Goal: Transaction & Acquisition: Purchase product/service

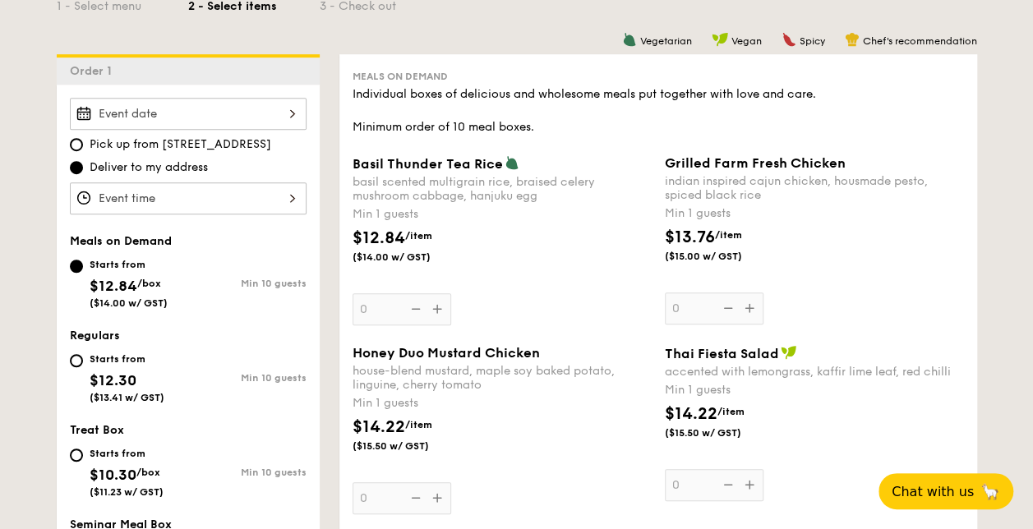
scroll to position [411, 0]
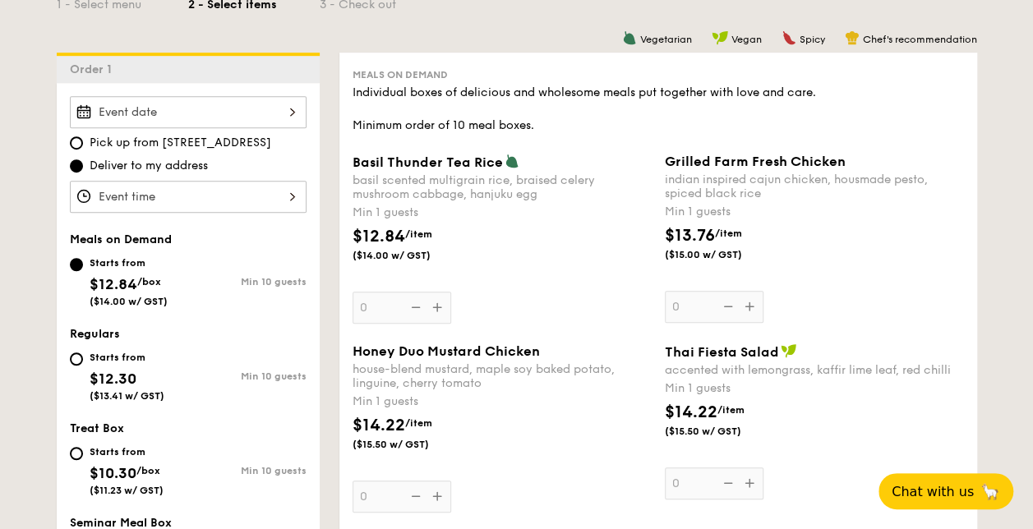
click at [964, 285] on div "Grilled Farm Fresh Chicken indian inspired cajun chicken, housmade pesto, spice…" at bounding box center [814, 238] width 312 height 169
click at [195, 112] on div at bounding box center [188, 112] width 237 height 32
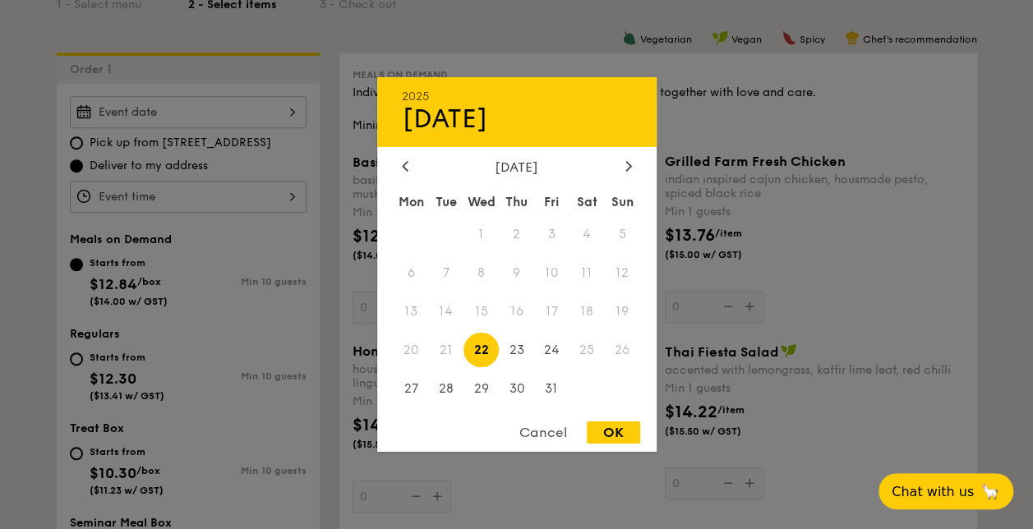
click at [478, 345] on span "22" at bounding box center [481, 349] width 35 height 35
click at [603, 436] on div "OK" at bounding box center [613, 433] width 53 height 22
type input "[DATE]"
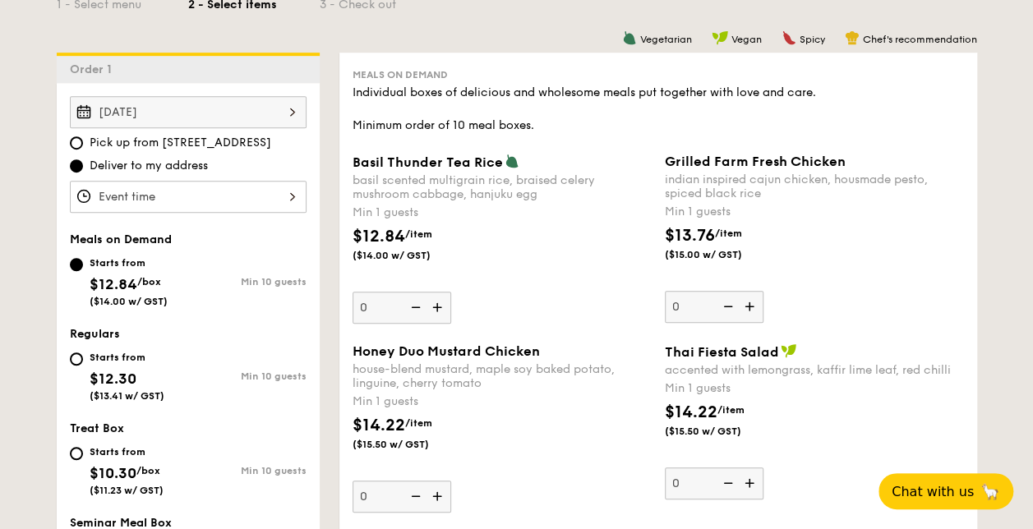
click at [274, 194] on div at bounding box center [188, 197] width 237 height 32
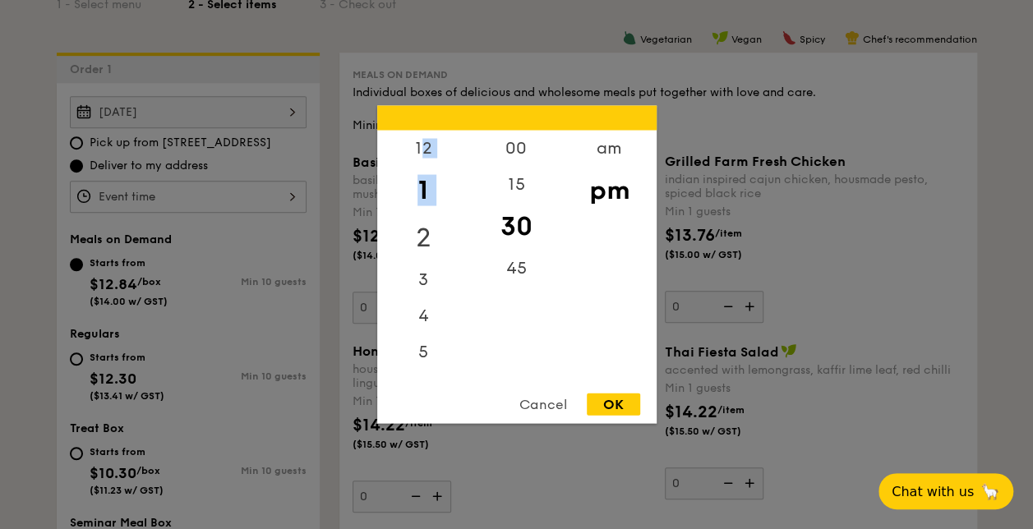
drag, startPoint x: 423, startPoint y: 151, endPoint x: 421, endPoint y: 217, distance: 65.8
click at [421, 217] on div "12 1 2 3 4 5 6 7 8 9 10 11" at bounding box center [423, 256] width 93 height 251
click at [417, 352] on div "11" at bounding box center [423, 364] width 93 height 36
click at [417, 359] on div "11" at bounding box center [423, 364] width 93 height 36
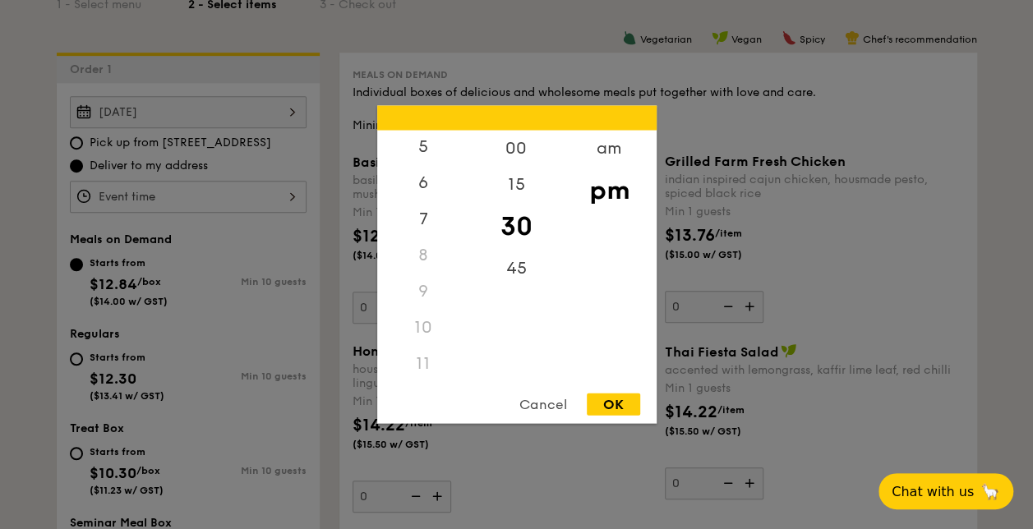
click at [425, 361] on div "11" at bounding box center [423, 364] width 93 height 36
click at [421, 319] on div "10" at bounding box center [423, 328] width 93 height 36
click at [611, 157] on div "am" at bounding box center [609, 155] width 93 height 48
drag, startPoint x: 414, startPoint y: 376, endPoint x: 426, endPoint y: 362, distance: 18.1
click at [426, 363] on div "11" at bounding box center [423, 370] width 93 height 48
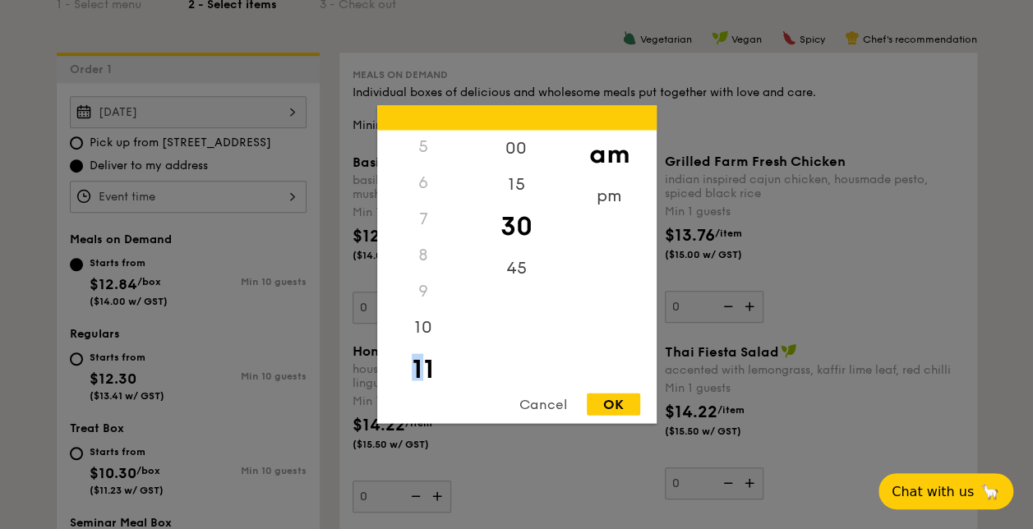
scroll to position [185, 0]
click at [427, 362] on div "11" at bounding box center [423, 368] width 93 height 48
click at [430, 367] on div "11" at bounding box center [423, 368] width 93 height 48
click at [626, 406] on div "OK" at bounding box center [613, 405] width 53 height 22
type input "11:30AM"
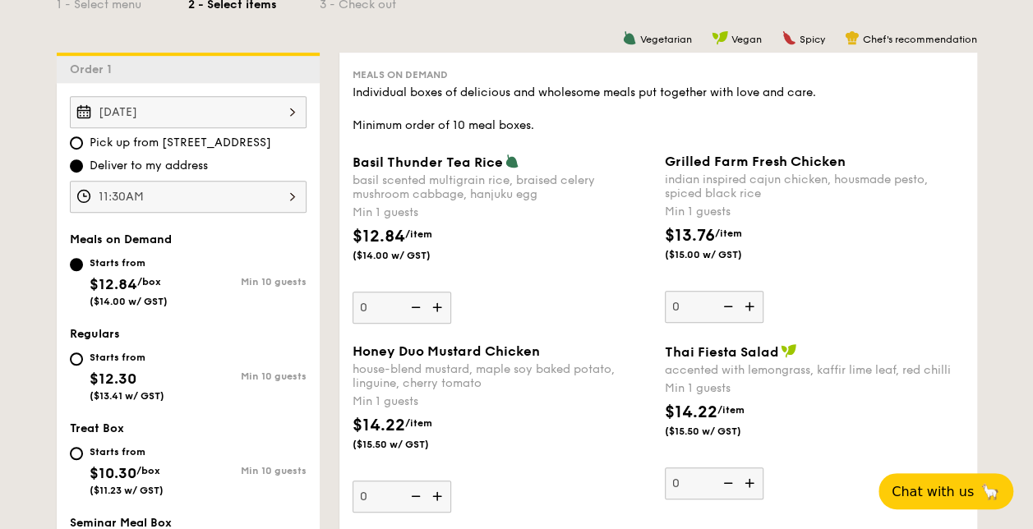
scroll to position [493, 0]
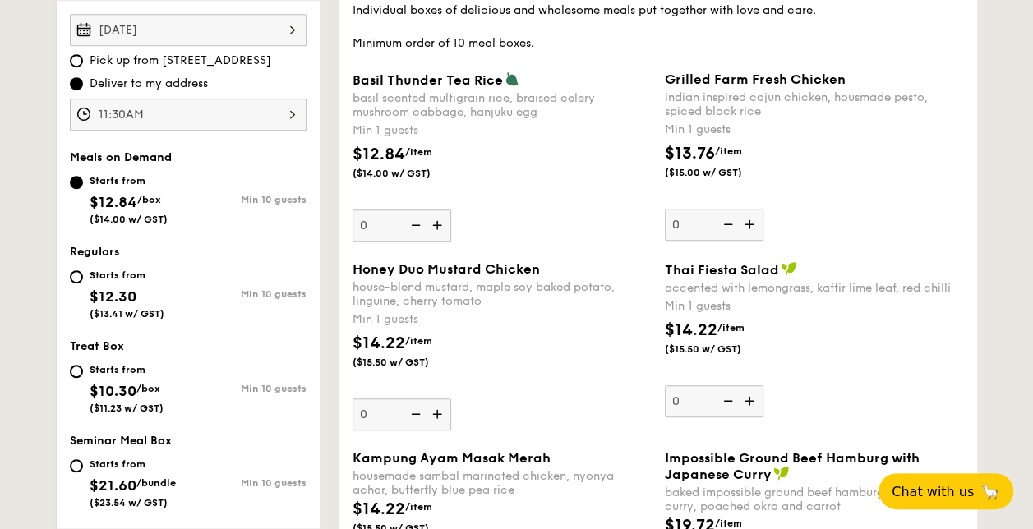
click at [436, 224] on img at bounding box center [439, 225] width 25 height 31
click at [436, 224] on input "0" at bounding box center [402, 226] width 99 height 32
click at [436, 224] on img at bounding box center [439, 225] width 25 height 31
click at [436, 224] on input "1" at bounding box center [402, 226] width 99 height 32
click at [436, 224] on img at bounding box center [439, 225] width 25 height 31
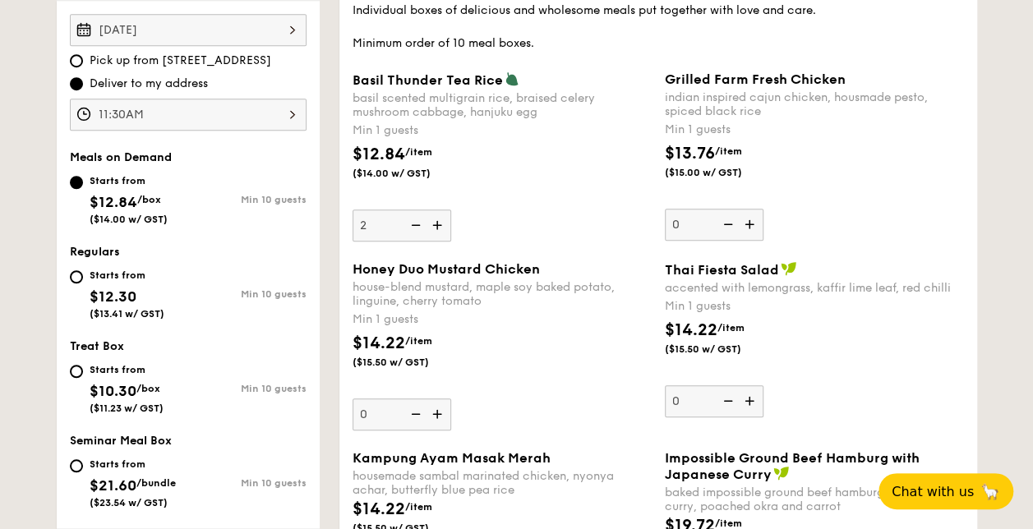
click at [436, 224] on input "2" at bounding box center [402, 226] width 99 height 32
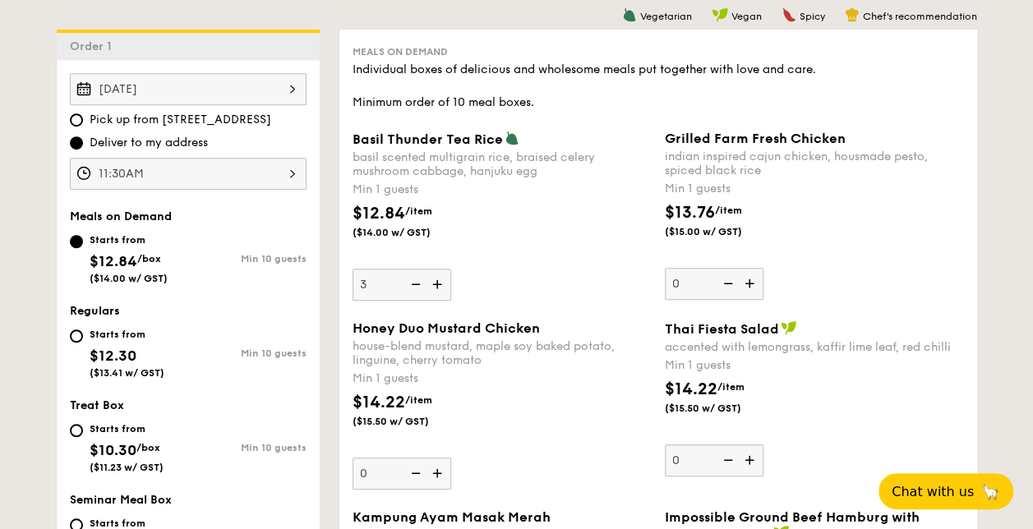
scroll to position [411, 0]
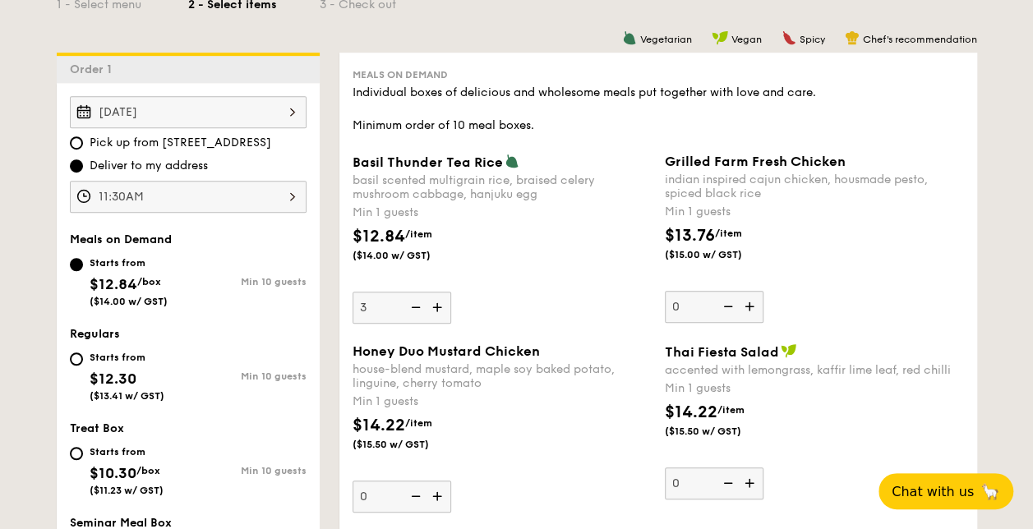
click at [418, 312] on img at bounding box center [414, 307] width 25 height 31
click at [418, 312] on input "3" at bounding box center [402, 308] width 99 height 32
type input "2"
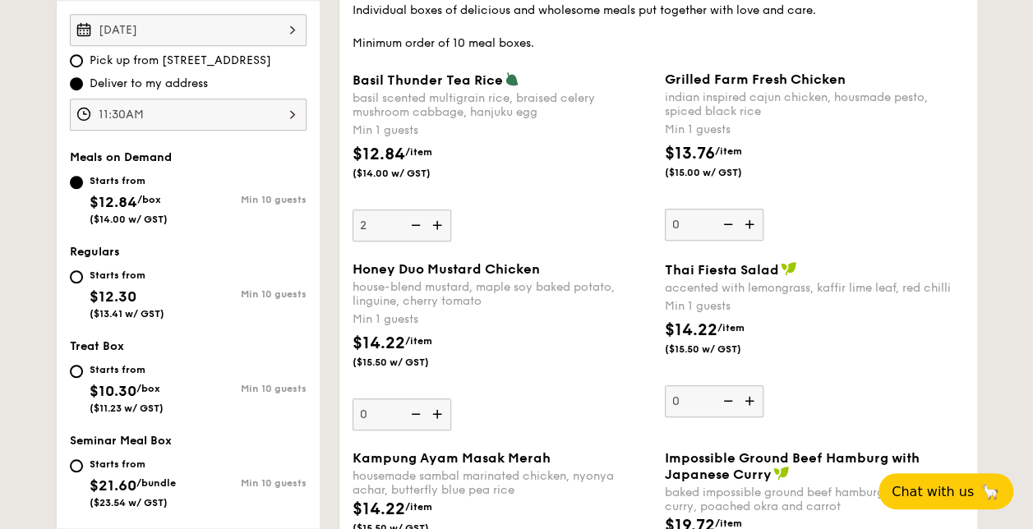
click at [438, 411] on img at bounding box center [439, 414] width 25 height 31
click at [438, 411] on input "0" at bounding box center [402, 415] width 99 height 32
click at [438, 411] on img at bounding box center [439, 414] width 25 height 31
click at [438, 411] on input "1" at bounding box center [402, 415] width 99 height 32
click at [438, 411] on img at bounding box center [439, 414] width 25 height 31
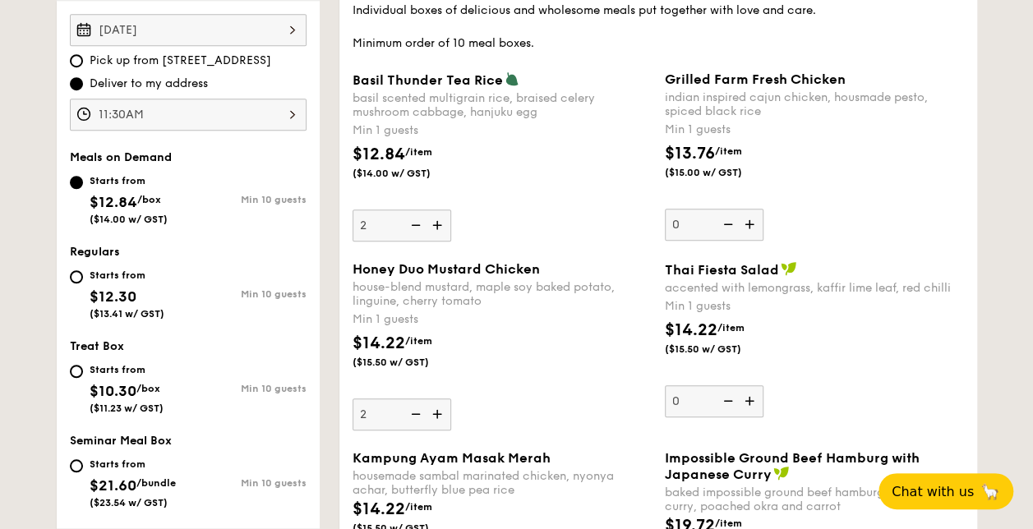
click at [438, 411] on input "2" at bounding box center [402, 415] width 99 height 32
type input "3"
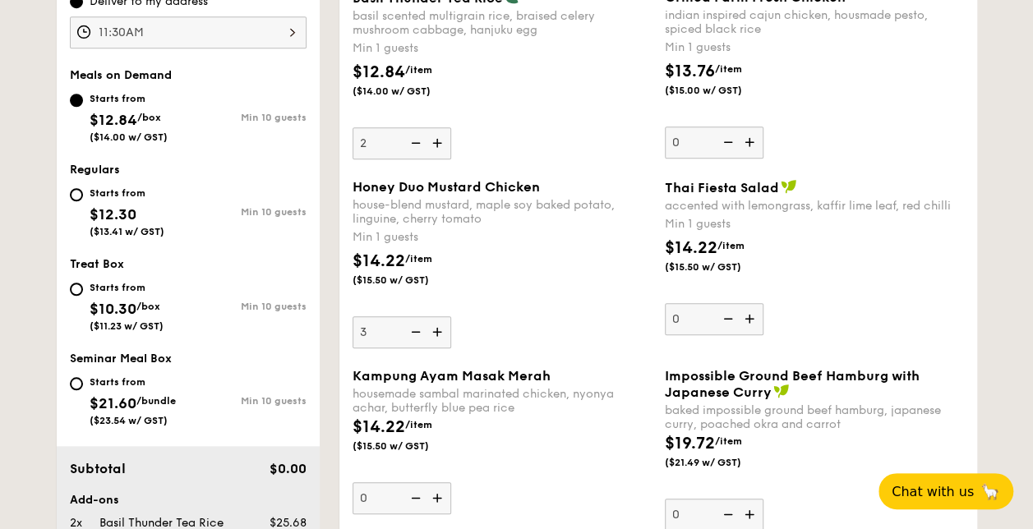
scroll to position [657, 0]
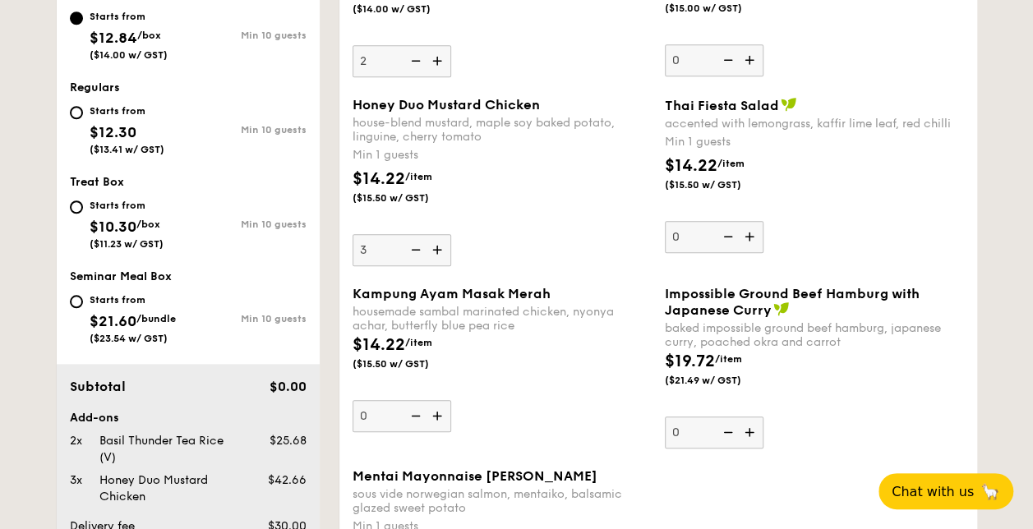
click at [440, 418] on img at bounding box center [439, 415] width 25 height 31
click at [440, 418] on input "0" at bounding box center [402, 416] width 99 height 32
click at [440, 418] on img at bounding box center [439, 415] width 25 height 31
click at [440, 418] on input "1" at bounding box center [402, 416] width 99 height 32
click at [440, 418] on img at bounding box center [439, 415] width 25 height 31
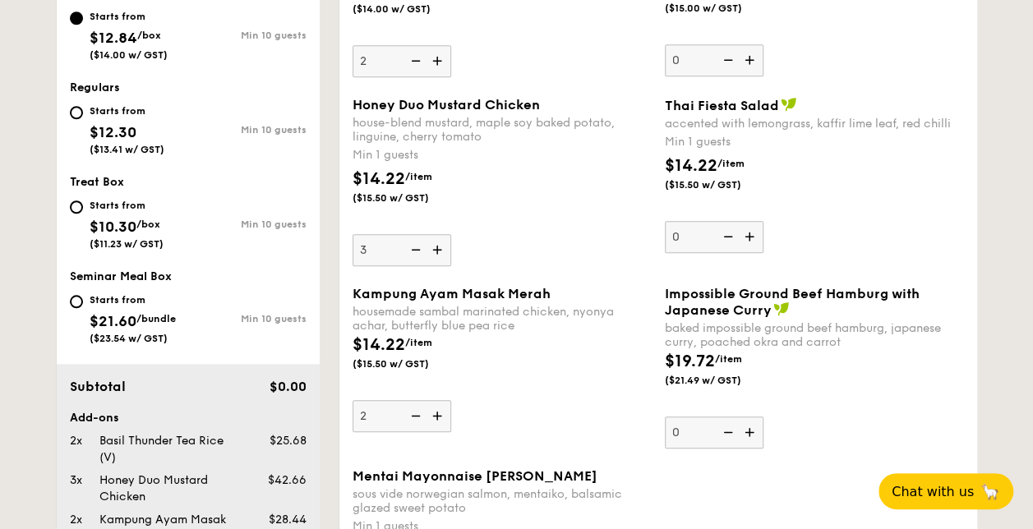
click at [440, 418] on input "2" at bounding box center [402, 416] width 99 height 32
click at [440, 418] on img at bounding box center [439, 415] width 25 height 31
click at [440, 418] on input "3" at bounding box center [402, 416] width 99 height 32
click at [440, 418] on img at bounding box center [439, 415] width 25 height 31
click at [440, 418] on input "4" at bounding box center [402, 416] width 99 height 32
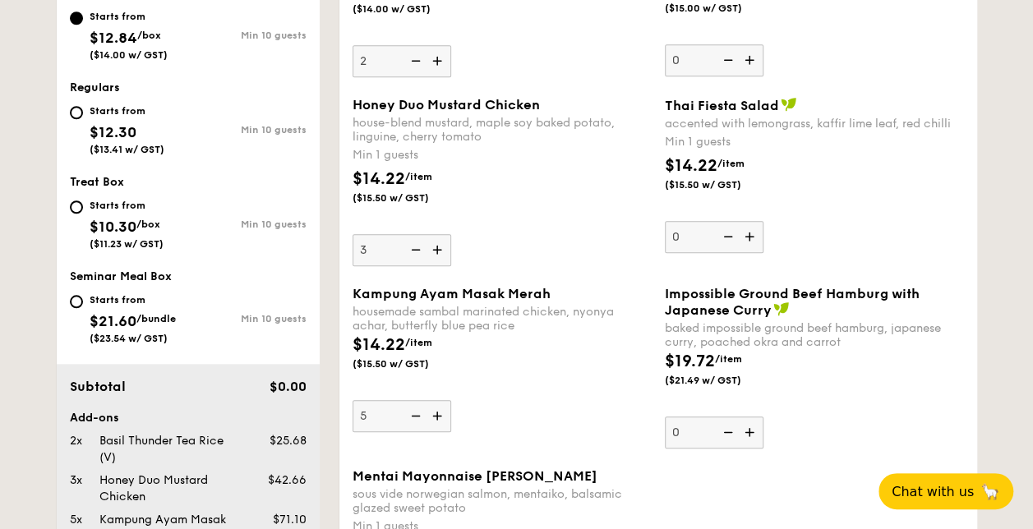
click at [440, 418] on img at bounding box center [439, 415] width 25 height 31
click at [440, 418] on input "5" at bounding box center [402, 416] width 99 height 32
click at [440, 418] on img at bounding box center [439, 415] width 25 height 31
click at [440, 418] on input "6" at bounding box center [402, 416] width 99 height 32
click at [439, 413] on img at bounding box center [439, 415] width 25 height 31
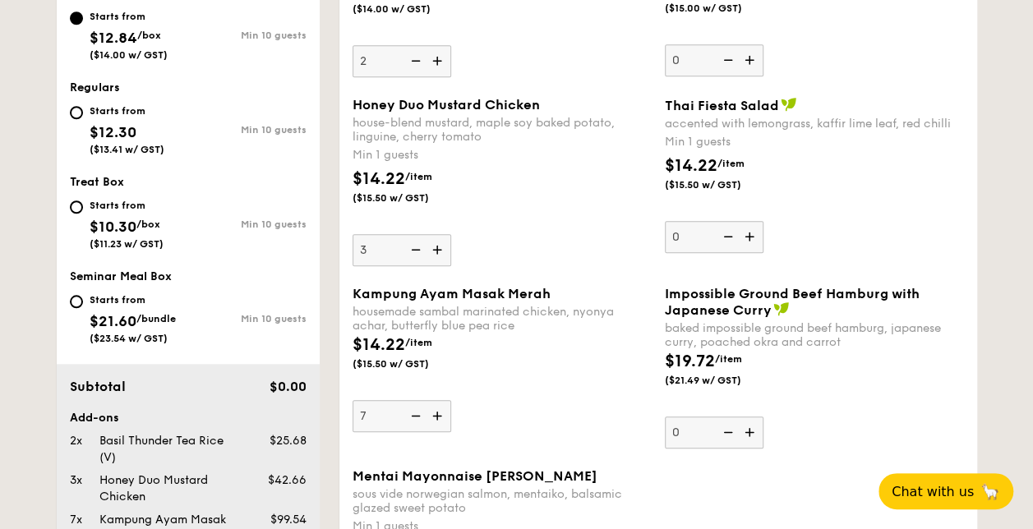
click at [439, 413] on input "7" at bounding box center [402, 416] width 99 height 32
click at [439, 413] on img at bounding box center [439, 415] width 25 height 31
click at [439, 413] on input "8" at bounding box center [402, 416] width 99 height 32
type input "9"
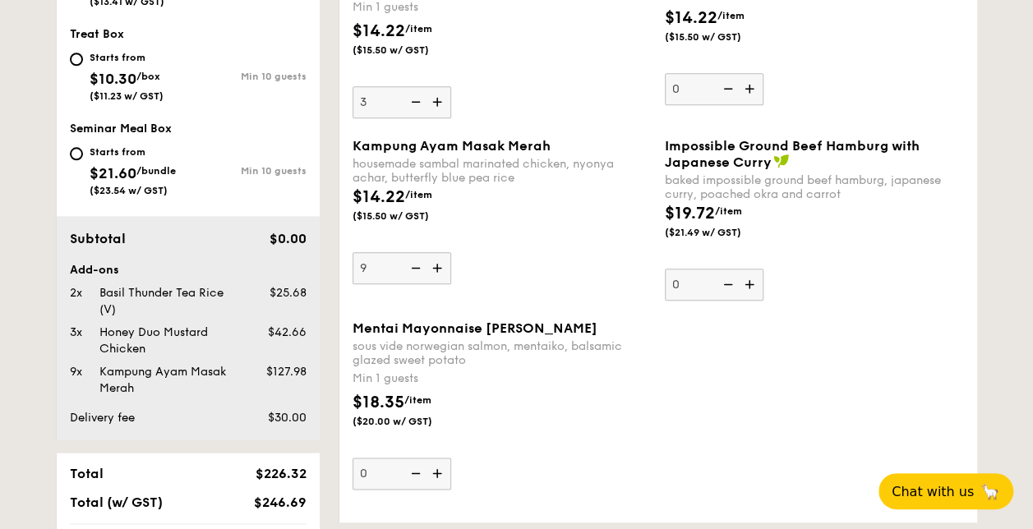
scroll to position [822, 0]
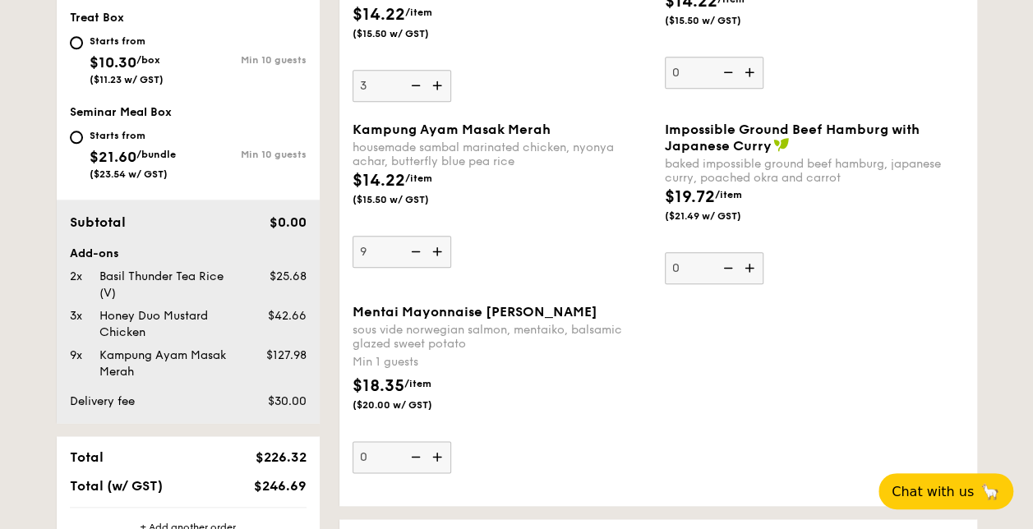
click at [443, 454] on img at bounding box center [439, 456] width 25 height 31
click at [443, 454] on input "0" at bounding box center [402, 457] width 99 height 32
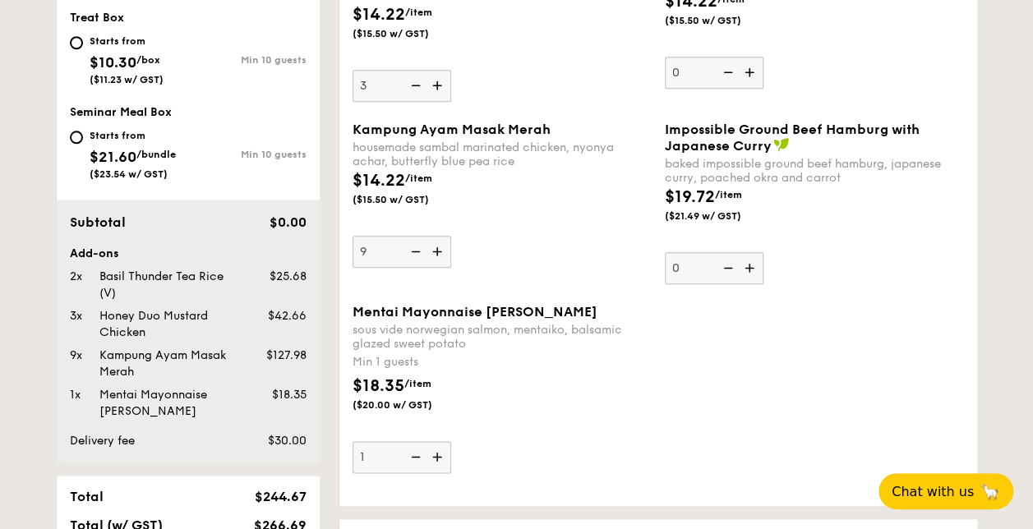
click at [443, 454] on img at bounding box center [439, 456] width 25 height 31
click at [443, 454] on input "1" at bounding box center [402, 457] width 99 height 32
click at [435, 454] on img at bounding box center [439, 456] width 25 height 31
click at [435, 454] on input "2" at bounding box center [402, 457] width 99 height 32
click at [435, 454] on img at bounding box center [439, 456] width 25 height 31
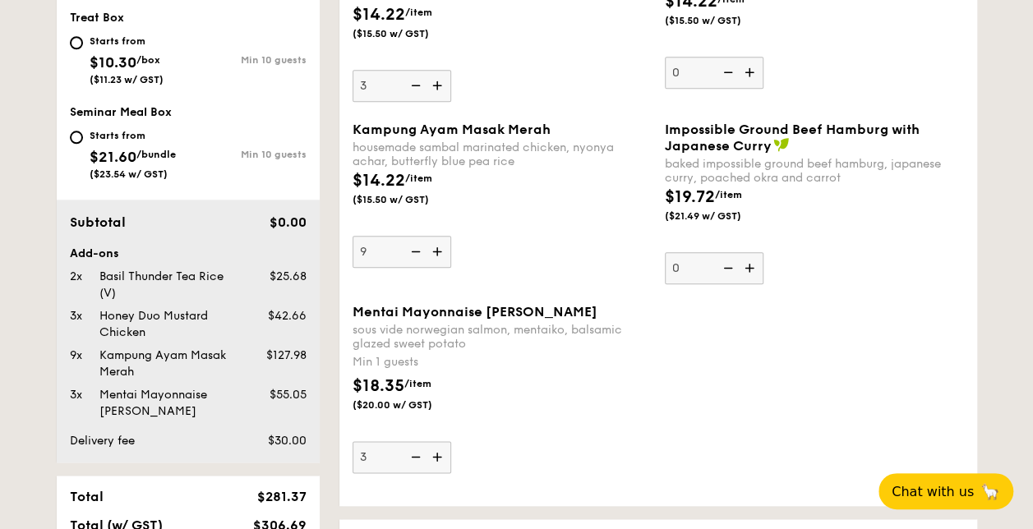
click at [435, 454] on input "3" at bounding box center [402, 457] width 99 height 32
type input "4"
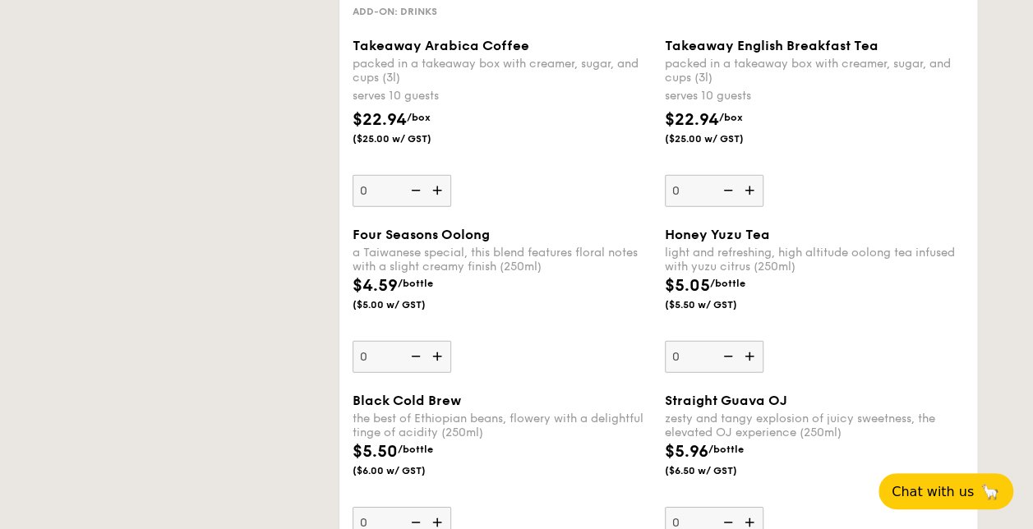
scroll to position [1012, 0]
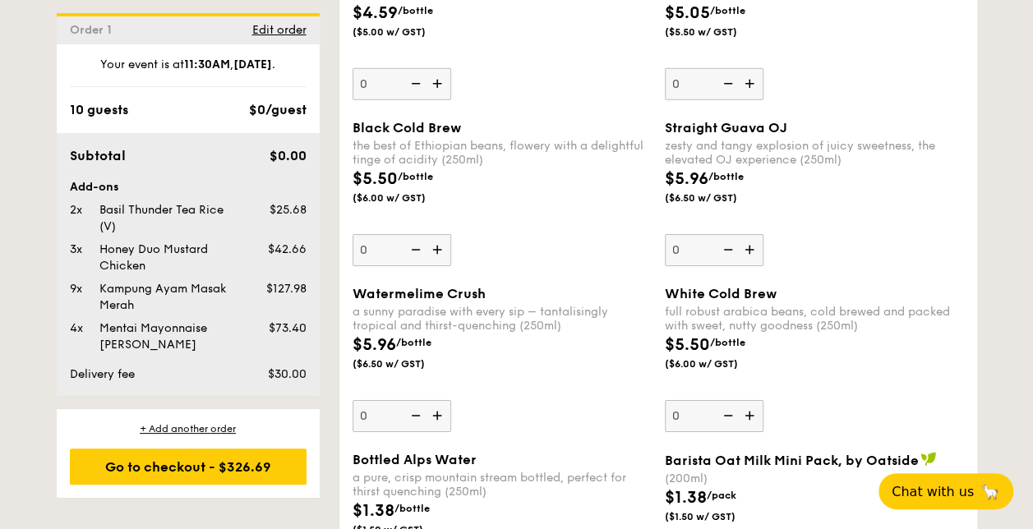
scroll to position [2656, 0]
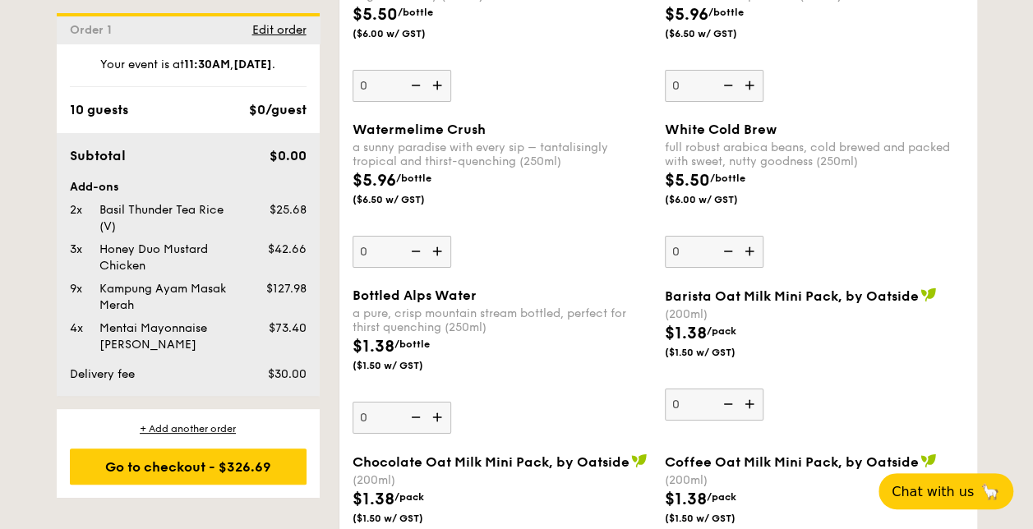
click at [751, 248] on img at bounding box center [751, 251] width 25 height 31
click at [751, 248] on input "0" at bounding box center [714, 252] width 99 height 32
click at [751, 248] on img at bounding box center [751, 251] width 25 height 31
click at [751, 248] on input "1" at bounding box center [714, 252] width 99 height 32
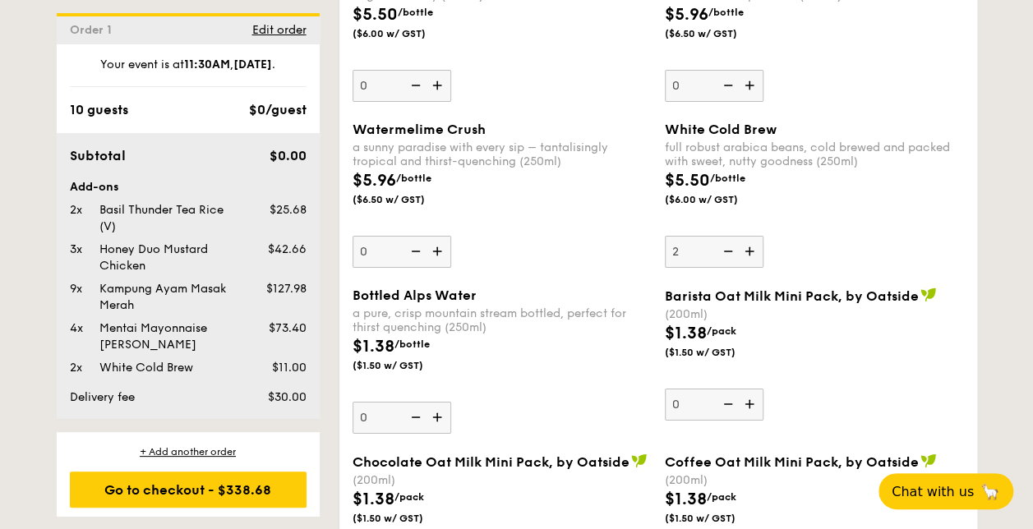
click at [751, 248] on img at bounding box center [751, 251] width 25 height 31
click at [751, 248] on input "2" at bounding box center [714, 252] width 99 height 32
type input "3"
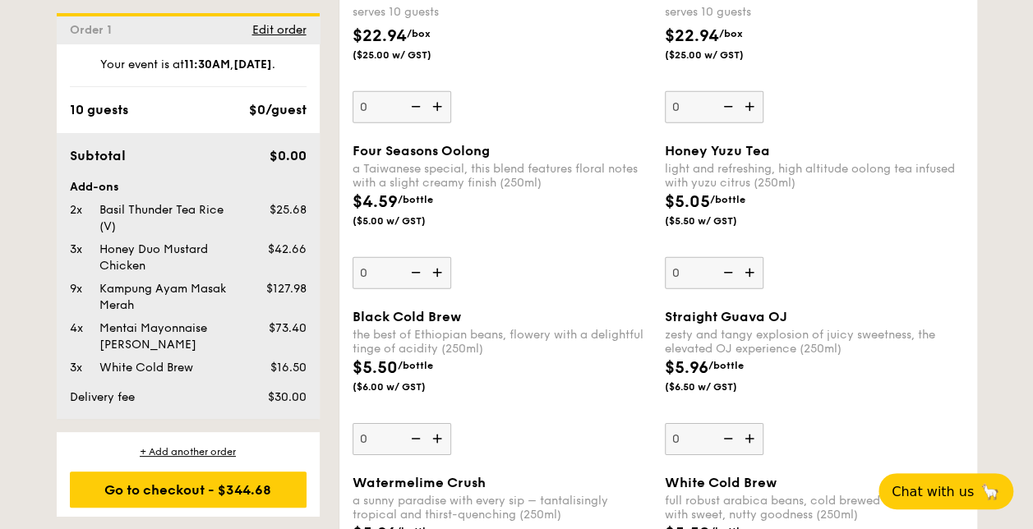
scroll to position [2327, 0]
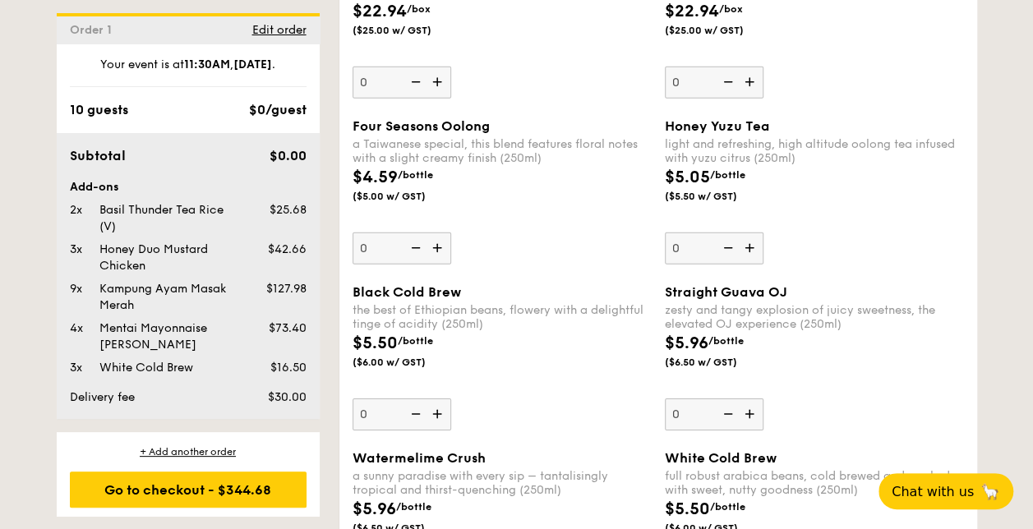
click at [438, 413] on img at bounding box center [439, 414] width 25 height 31
click at [438, 413] on input "0" at bounding box center [402, 415] width 99 height 32
type input "1"
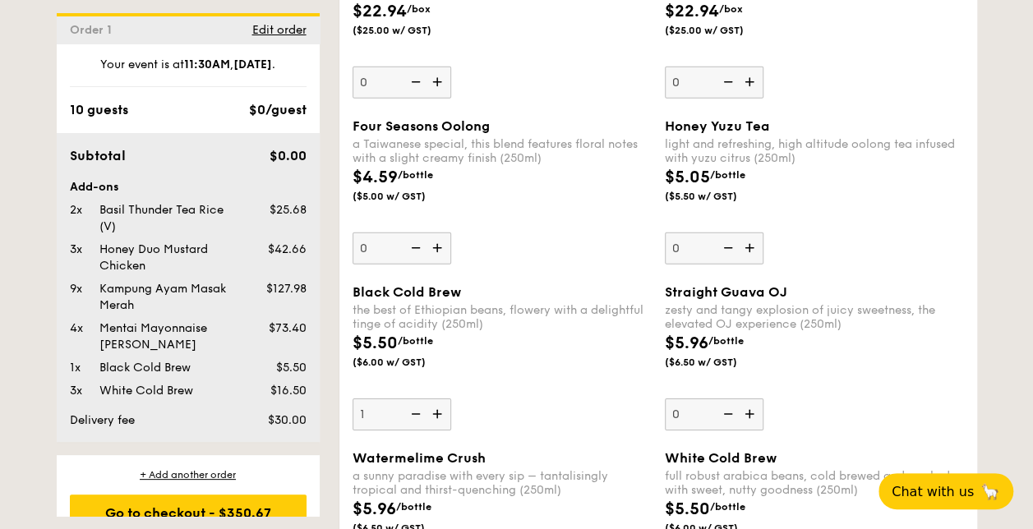
click at [754, 238] on img at bounding box center [751, 248] width 25 height 31
click at [754, 238] on input "0" at bounding box center [714, 249] width 99 height 32
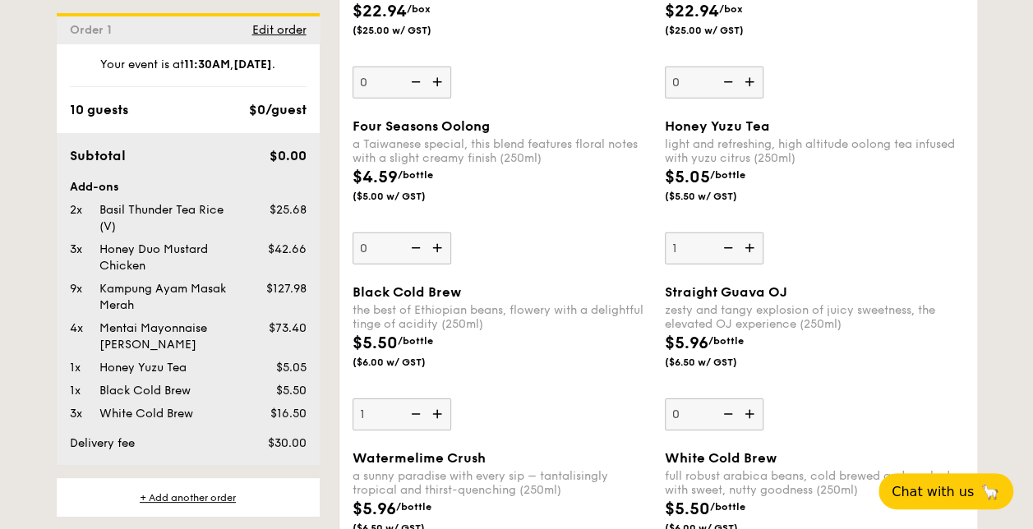
click at [754, 238] on img at bounding box center [751, 248] width 25 height 31
click at [754, 238] on input "1" at bounding box center [714, 249] width 99 height 32
click at [754, 238] on img at bounding box center [751, 248] width 25 height 31
click at [754, 238] on input "2" at bounding box center [714, 249] width 99 height 32
click at [754, 238] on img at bounding box center [751, 248] width 25 height 31
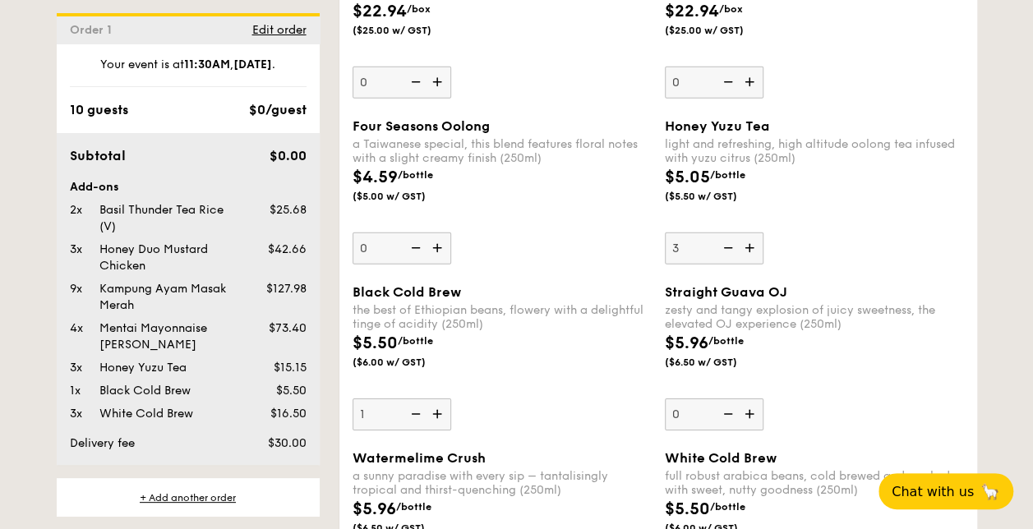
click at [754, 238] on input "3" at bounding box center [714, 249] width 99 height 32
click at [754, 238] on img at bounding box center [751, 248] width 25 height 31
click at [754, 238] on input "4" at bounding box center [714, 249] width 99 height 32
click at [754, 238] on img at bounding box center [751, 248] width 25 height 31
click at [754, 238] on input "5" at bounding box center [714, 249] width 99 height 32
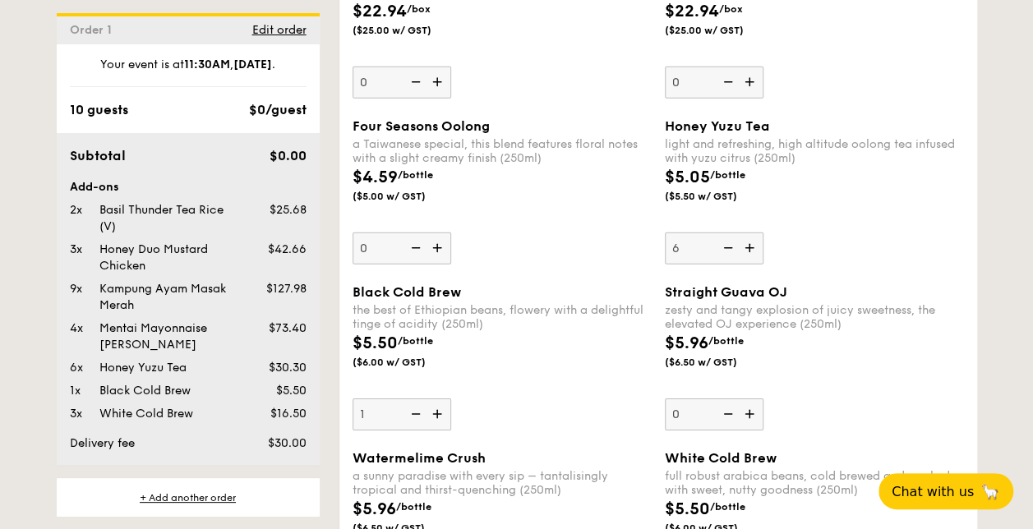
click at [754, 238] on img at bounding box center [751, 248] width 25 height 31
click at [754, 238] on input "6" at bounding box center [714, 249] width 99 height 32
type input "7"
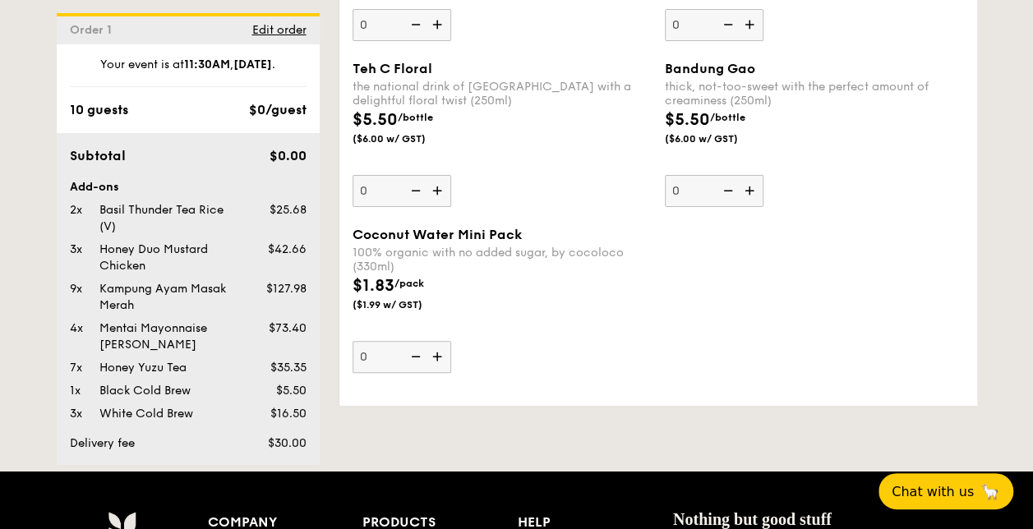
scroll to position [3231, 0]
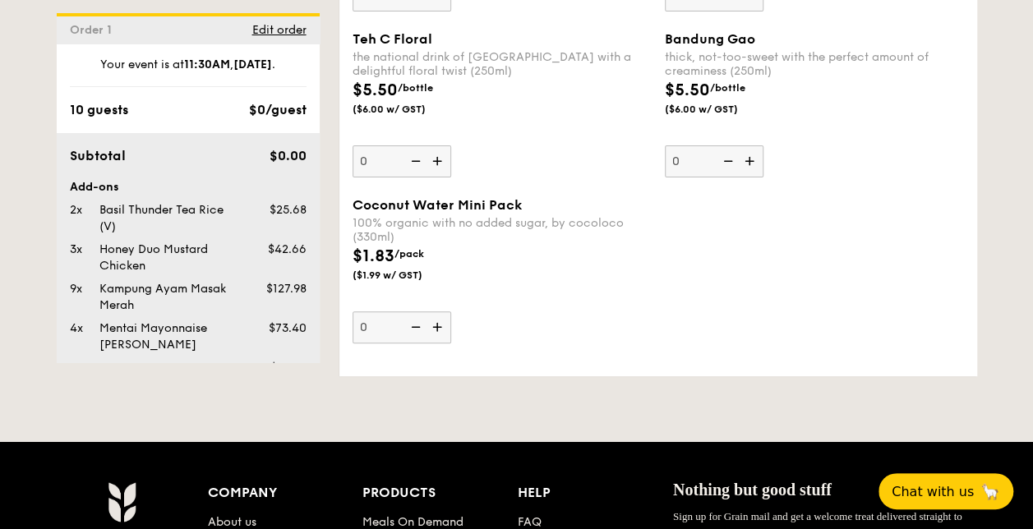
click at [442, 316] on img at bounding box center [439, 326] width 25 height 31
click at [442, 316] on input "0" at bounding box center [402, 327] width 99 height 32
click at [442, 316] on img at bounding box center [439, 326] width 25 height 31
click at [442, 316] on input "1" at bounding box center [402, 327] width 99 height 32
click at [442, 316] on img at bounding box center [439, 326] width 25 height 31
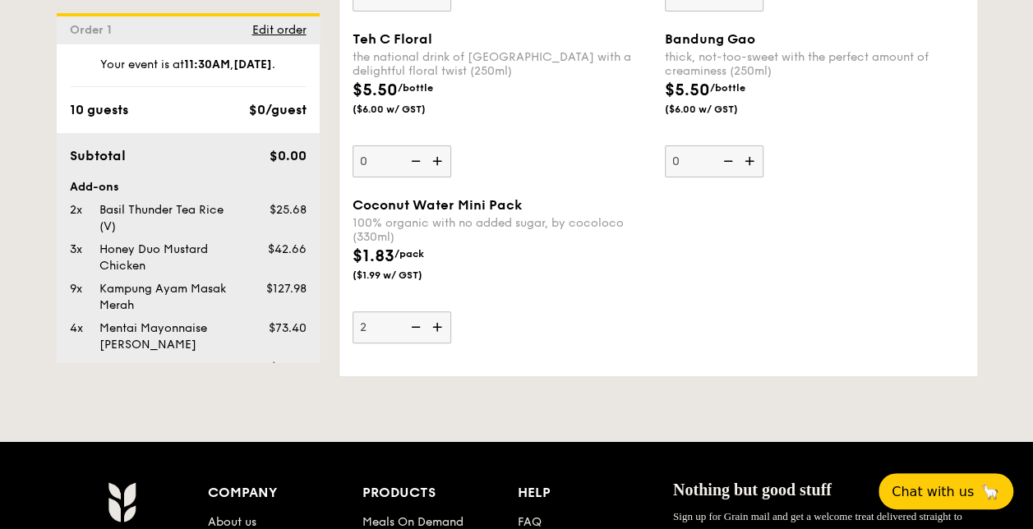
click at [442, 316] on input "2" at bounding box center [402, 327] width 99 height 32
click at [442, 316] on img at bounding box center [439, 326] width 25 height 31
click at [442, 316] on input "3" at bounding box center [402, 327] width 99 height 32
click at [442, 316] on img at bounding box center [439, 326] width 25 height 31
click at [442, 316] on input "4" at bounding box center [402, 327] width 99 height 32
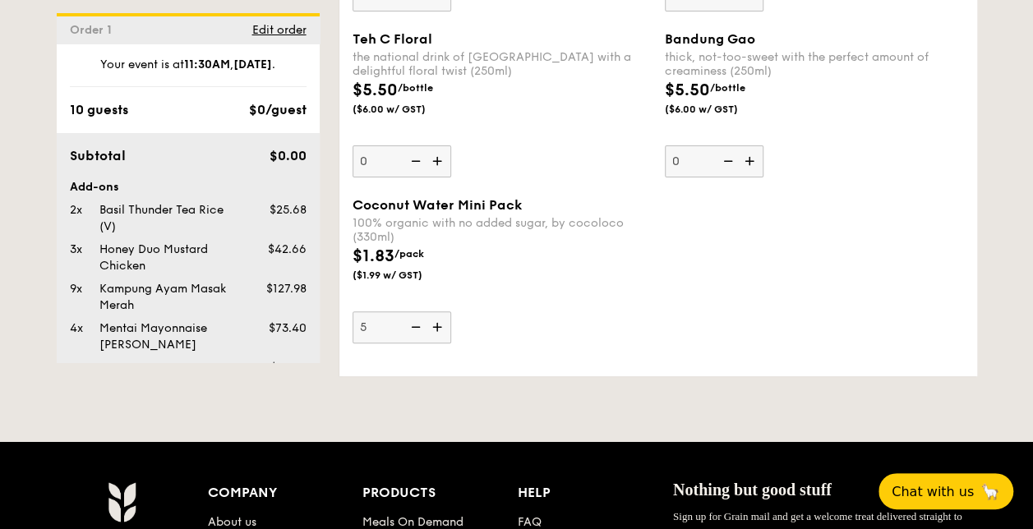
click at [442, 316] on img at bounding box center [439, 326] width 25 height 31
click at [442, 316] on input "5" at bounding box center [402, 327] width 99 height 32
click at [442, 316] on img at bounding box center [439, 326] width 25 height 31
click at [442, 316] on input "6" at bounding box center [402, 327] width 99 height 32
type input "7"
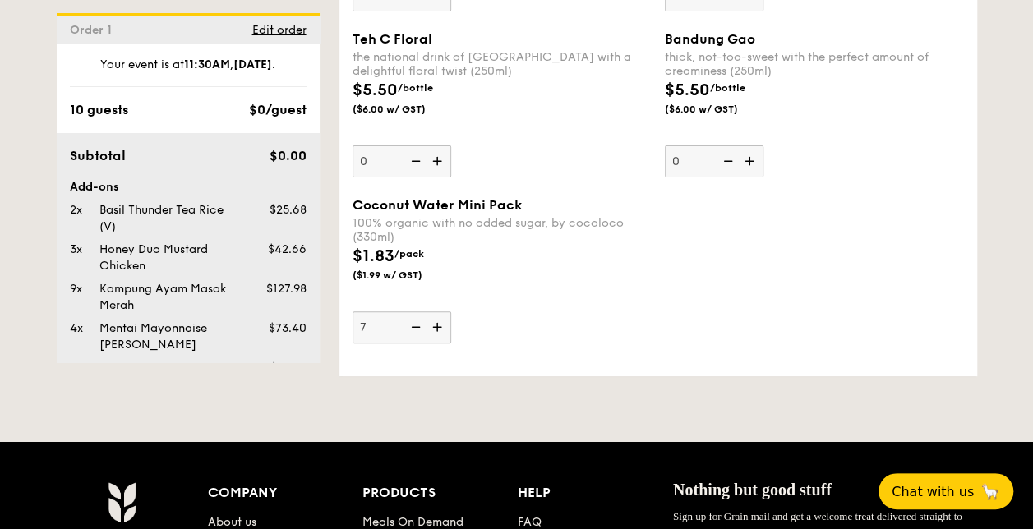
click at [491, 344] on div "Coconut Water Mini Pack 100% organic with no added sugar, by cocoloco (330ml) $…" at bounding box center [658, 280] width 625 height 166
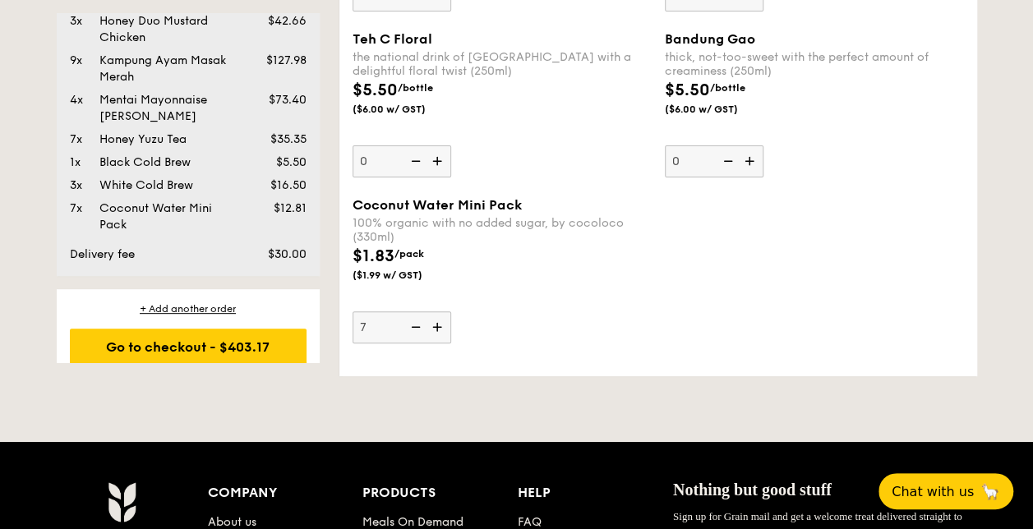
scroll to position [245, 0]
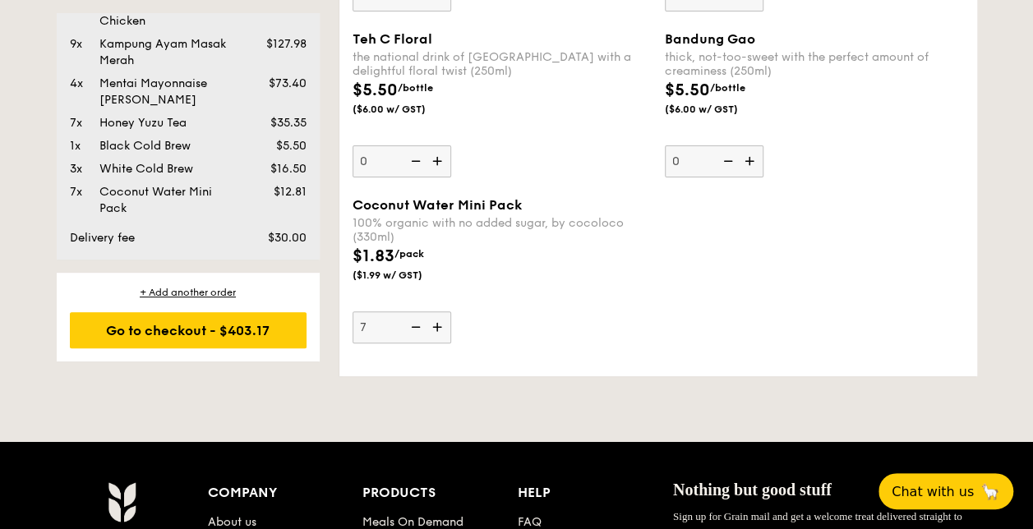
drag, startPoint x: 940, startPoint y: 391, endPoint x: 931, endPoint y: 391, distance: 9.0
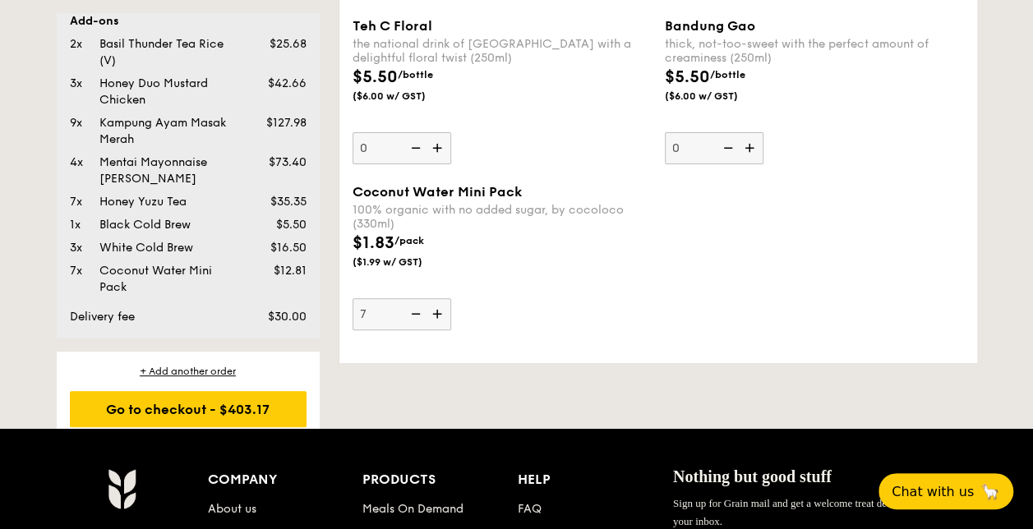
scroll to position [163, 0]
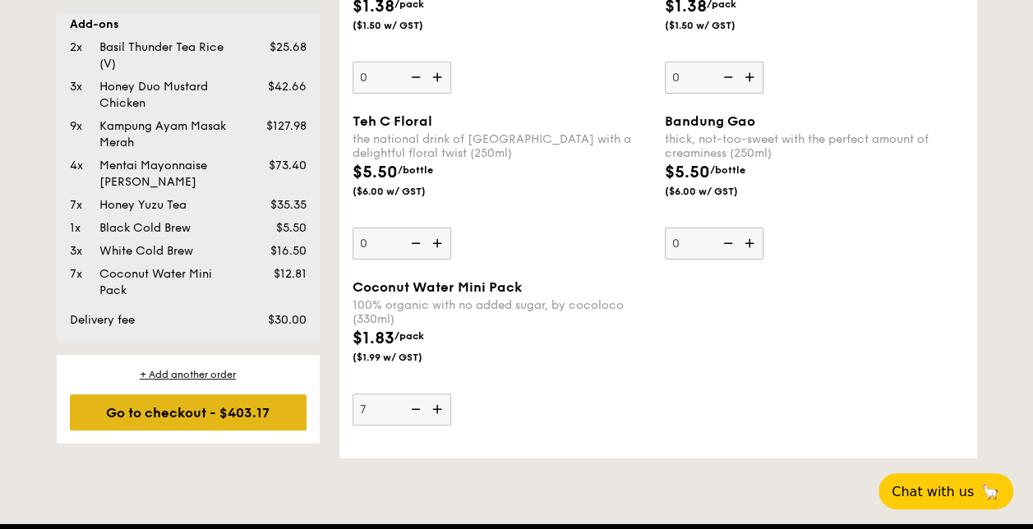
click at [239, 416] on div "Go to checkout - $403.17" at bounding box center [188, 412] width 237 height 36
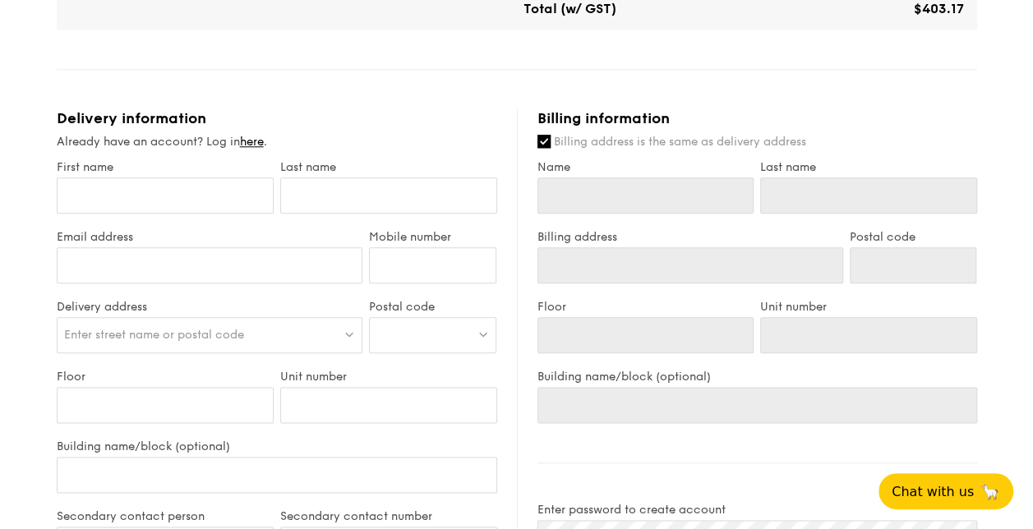
scroll to position [822, 0]
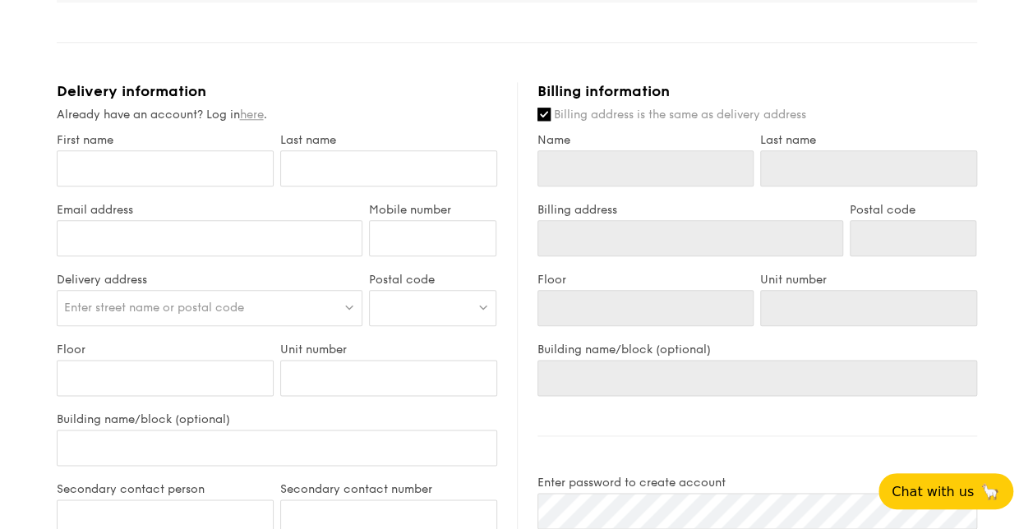
click at [253, 109] on link "here" at bounding box center [252, 115] width 24 height 14
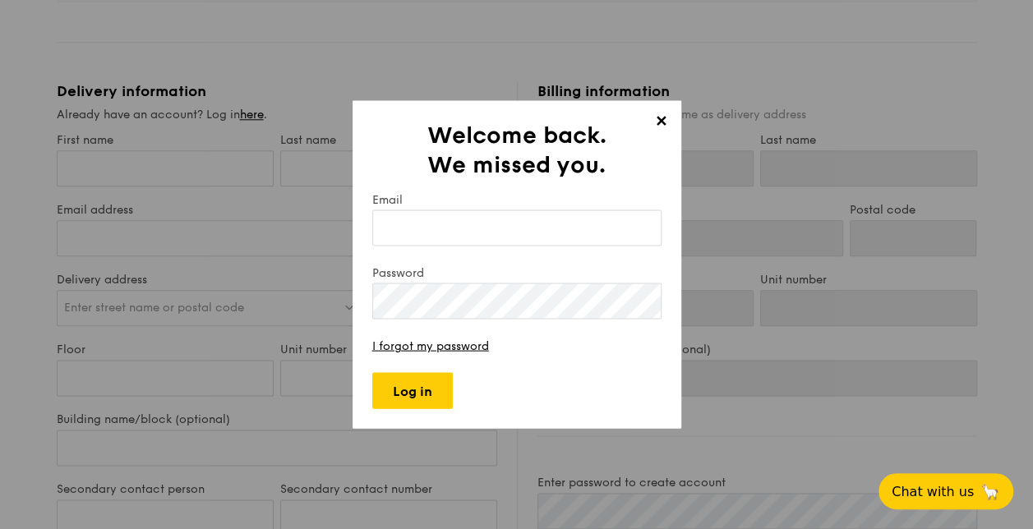
click at [519, 222] on input "Email" at bounding box center [516, 228] width 289 height 36
type input "[PERSON_NAME][EMAIL_ADDRESS][PERSON_NAME][DOMAIN_NAME]"
type input "[PERSON_NAME]"
type input "[PERSON_NAME][EMAIL_ADDRESS][PERSON_NAME][DOMAIN_NAME]"
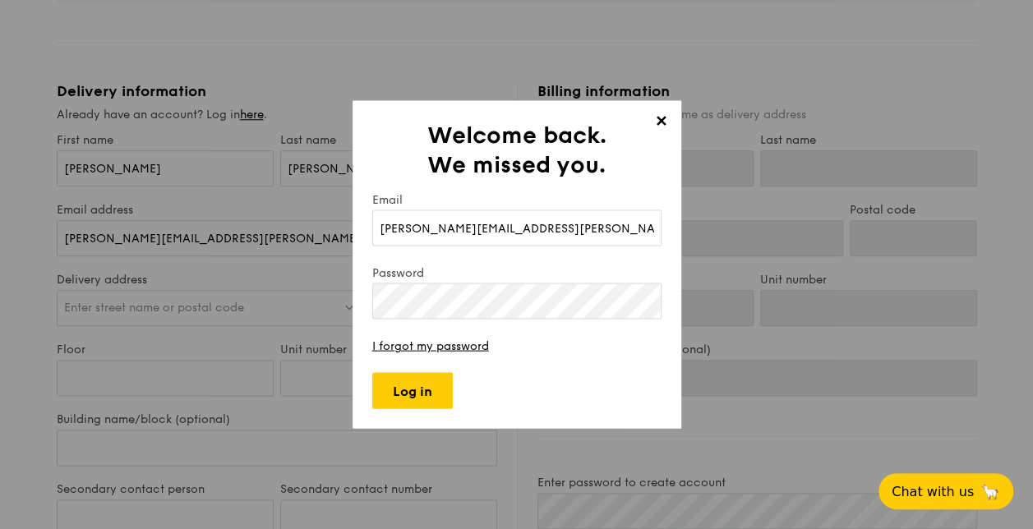
type input "92706261"
type input "3"
type input "#03-01"
type input "[GEOGRAPHIC_DATA]"
type input "[PERSON_NAME] [PERSON_NAME]"
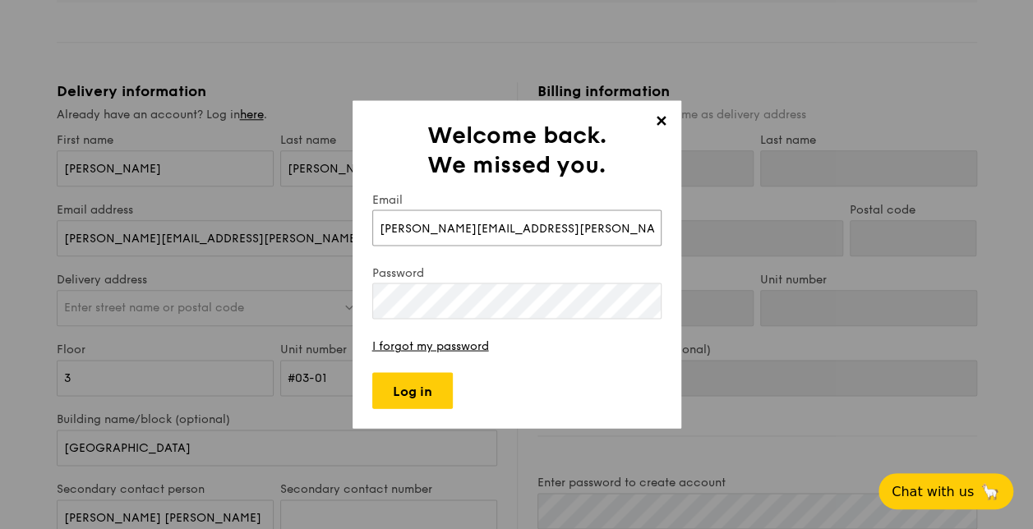
type input "[PERSON_NAME]"
type input "3"
type input "#03-01"
type input "[GEOGRAPHIC_DATA]"
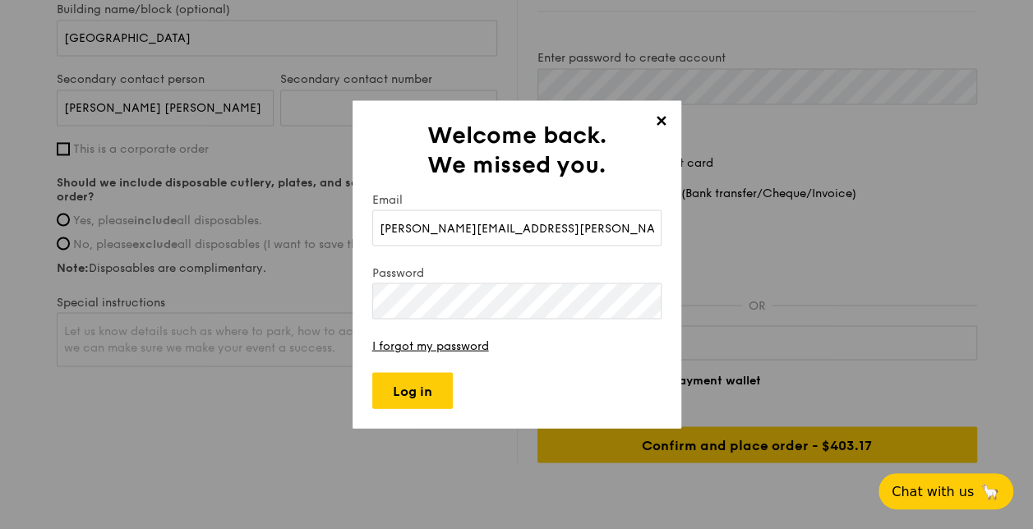
scroll to position [1262, 0]
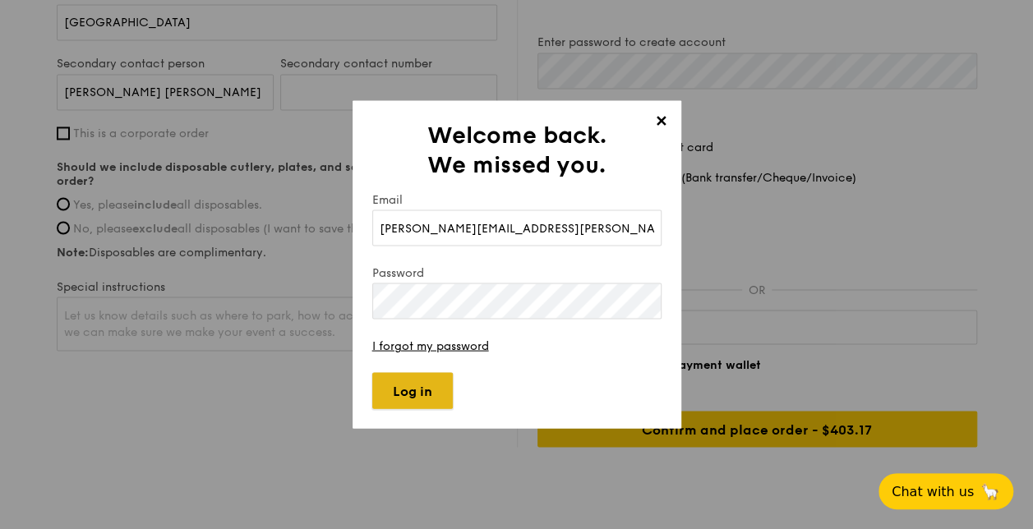
click at [408, 383] on input "Log in" at bounding box center [412, 391] width 81 height 36
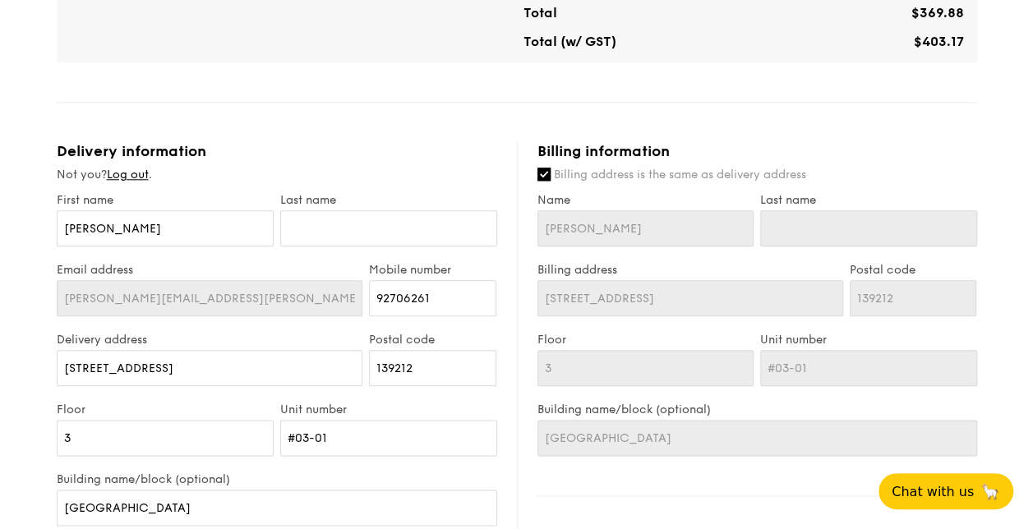
scroll to position [749, 0]
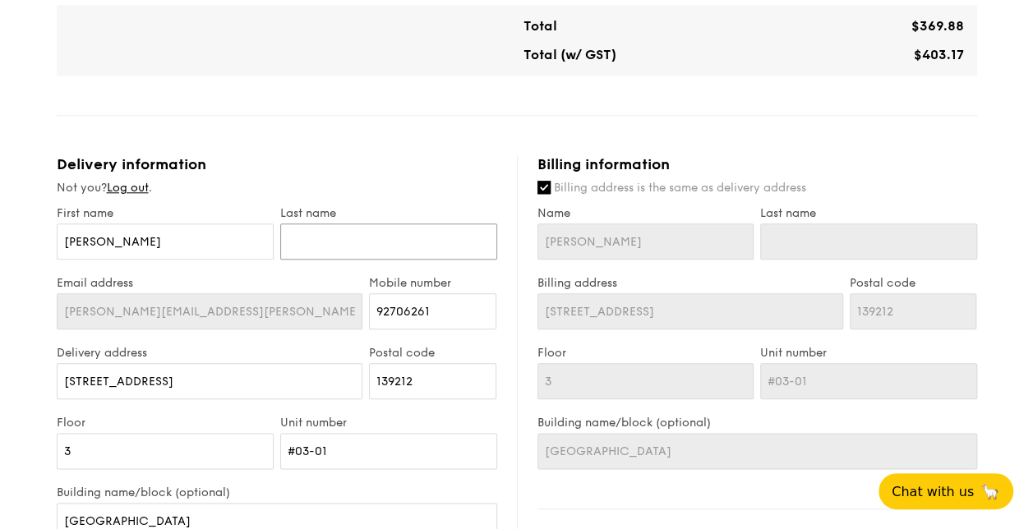
click at [318, 251] on input "text" at bounding box center [388, 242] width 217 height 36
type input "C"
type input "Ch"
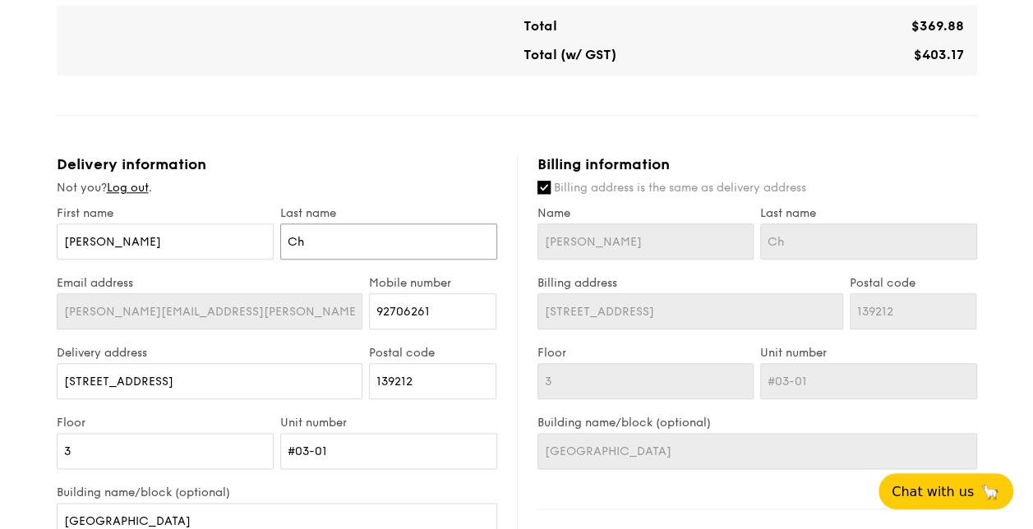
type input "Cho"
type input "[PERSON_NAME]"
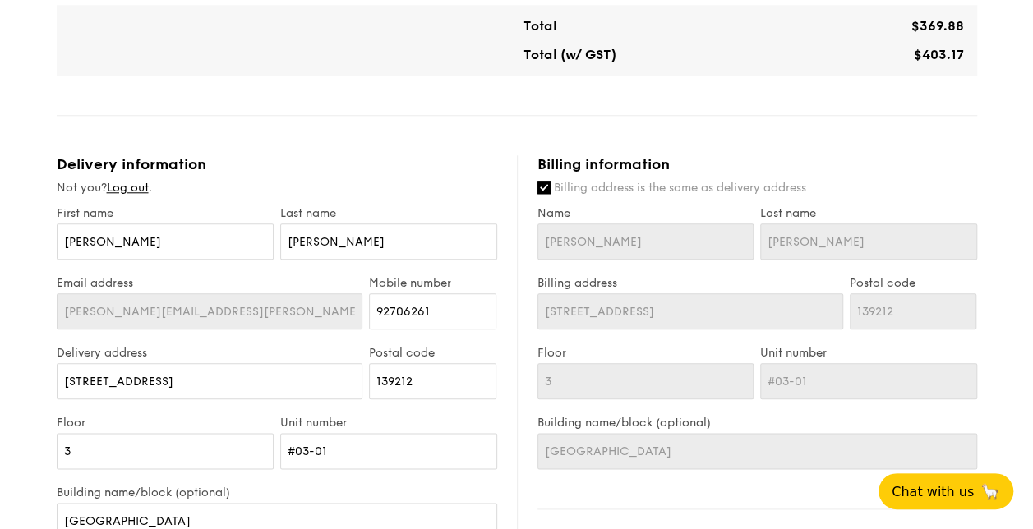
click at [53, 322] on div "Email address [PERSON_NAME][EMAIL_ADDRESS][PERSON_NAME][DOMAIN_NAME]" at bounding box center [209, 311] width 313 height 70
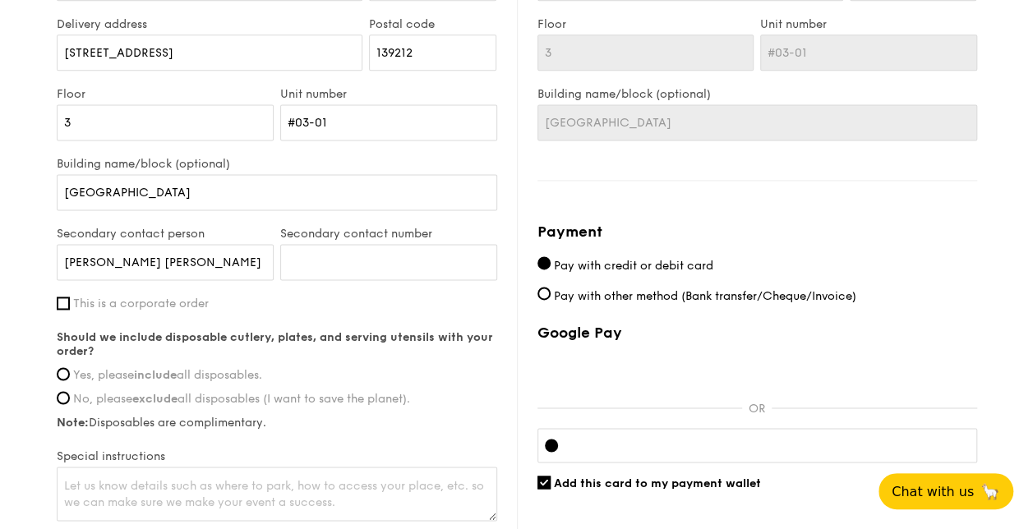
scroll to position [1160, 0]
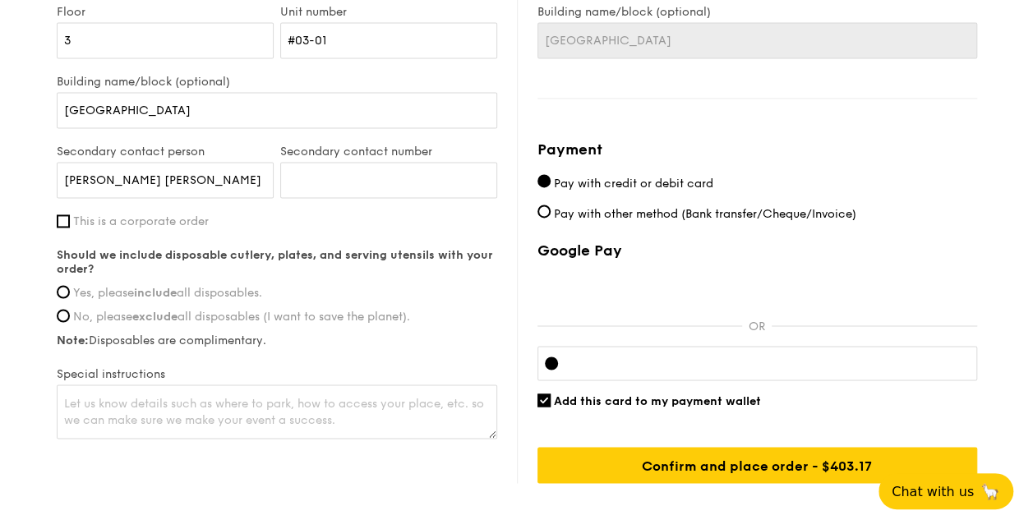
click at [150, 293] on strong "include" at bounding box center [155, 293] width 43 height 14
click at [70, 293] on input "Yes, please include all disposables." at bounding box center [63, 291] width 13 height 13
radio input "true"
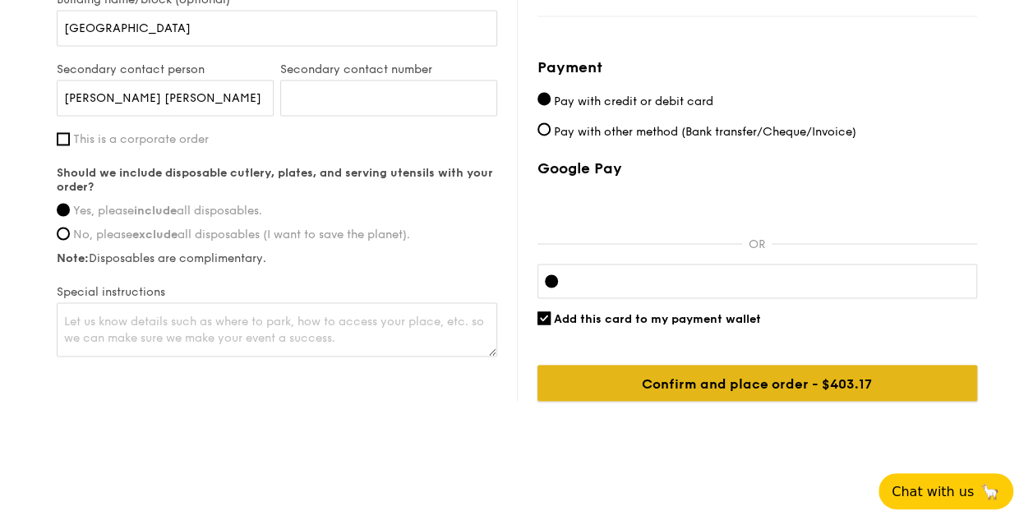
click at [740, 375] on input "Confirm and place order - $403.17" at bounding box center [757, 383] width 440 height 36
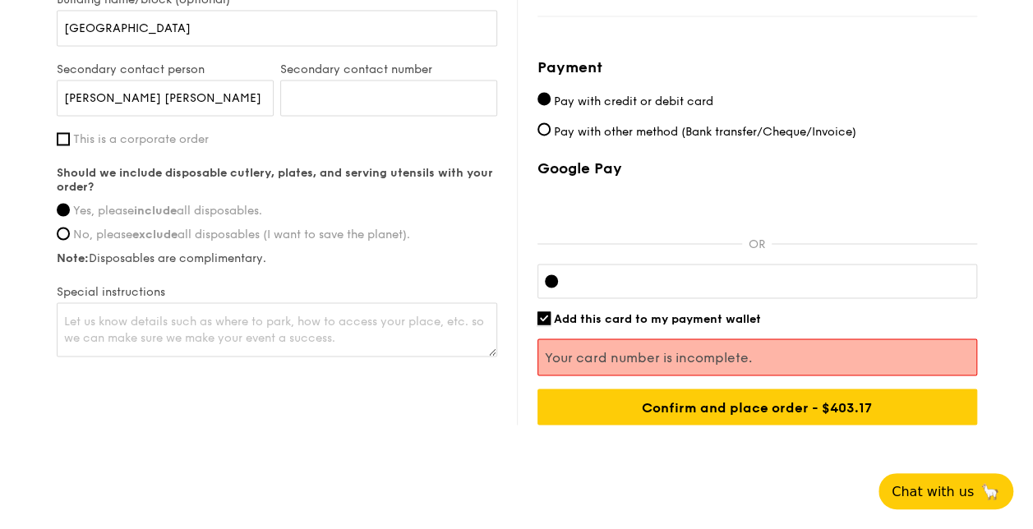
click at [542, 316] on input "Add this card to my payment wallet" at bounding box center [543, 317] width 13 height 13
checkbox input "false"
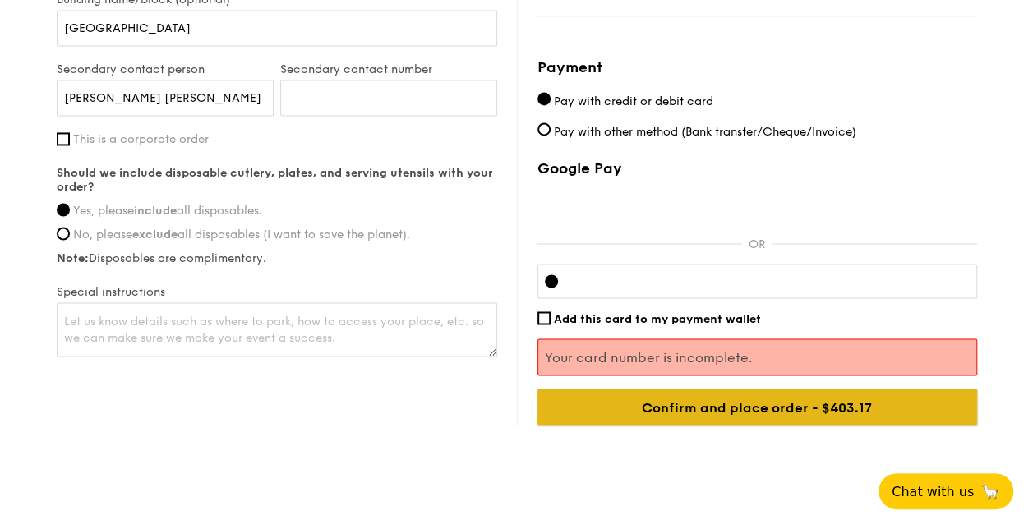
click at [890, 415] on input "Confirm and place order - $403.17" at bounding box center [757, 407] width 440 height 36
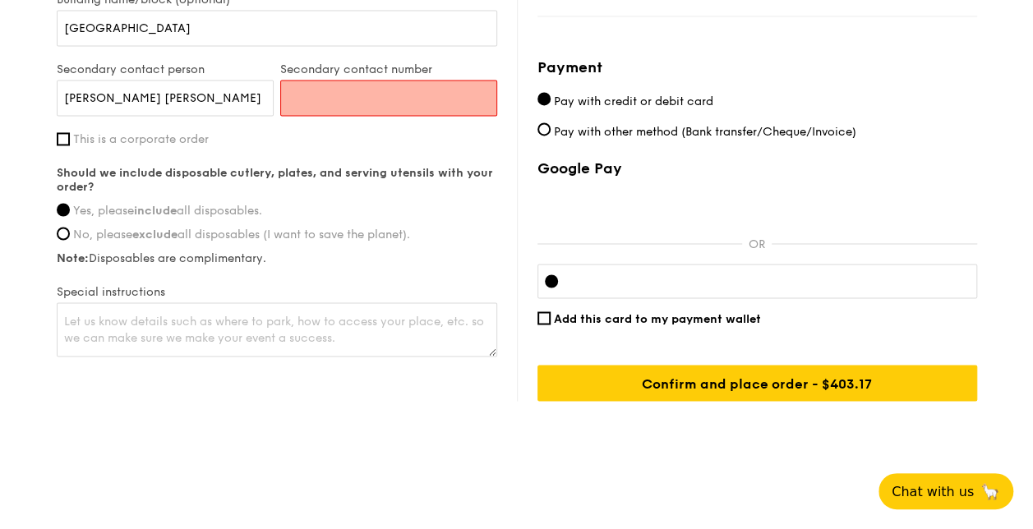
click at [419, 102] on input "Secondary contact number" at bounding box center [388, 98] width 217 height 36
click at [358, 82] on input "Secondary contact number" at bounding box center [388, 98] width 217 height 36
type input "98525972"
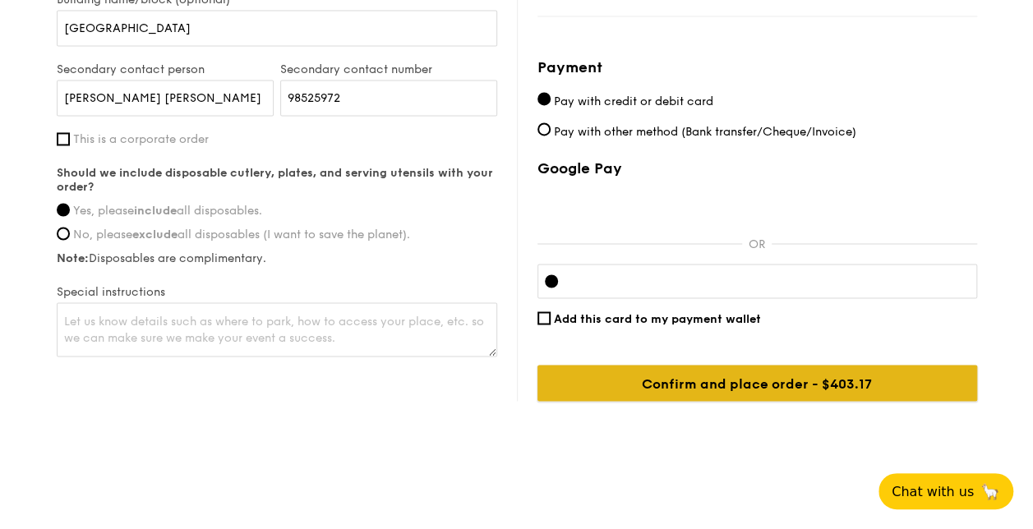
click at [725, 384] on input "Confirm and place order - $403.17" at bounding box center [757, 383] width 440 height 36
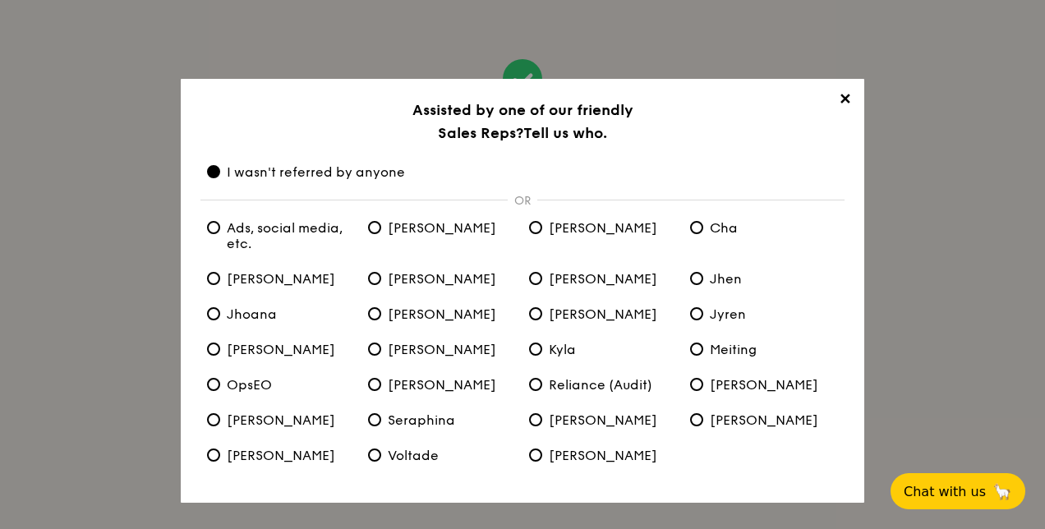
scroll to position [55, 0]
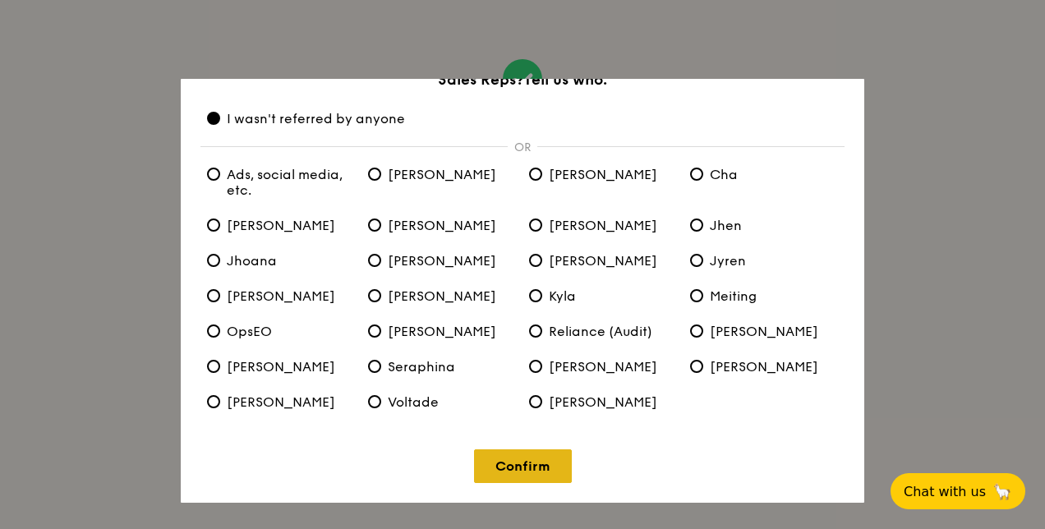
click at [551, 468] on link "Confirm" at bounding box center [523, 467] width 98 height 34
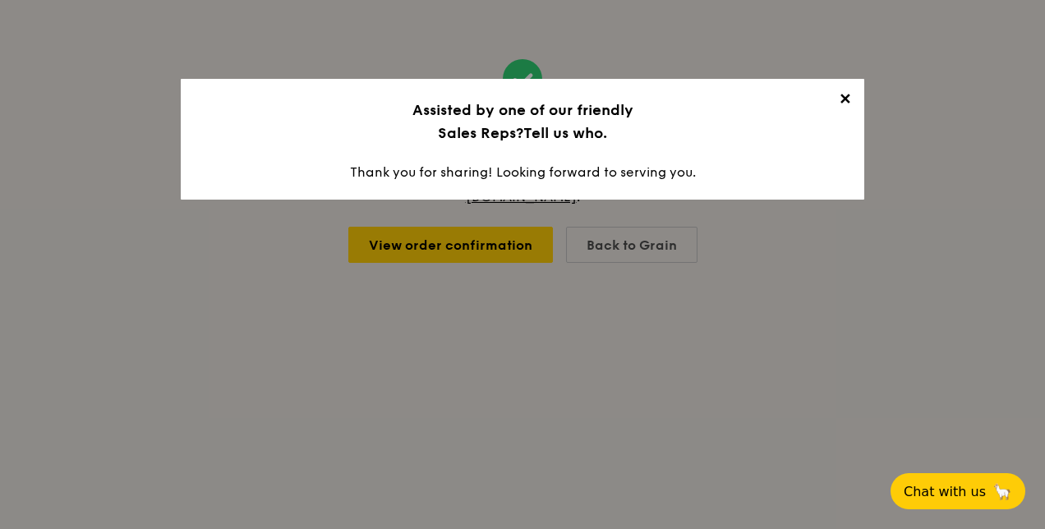
click at [847, 99] on span "✕" at bounding box center [844, 101] width 23 height 23
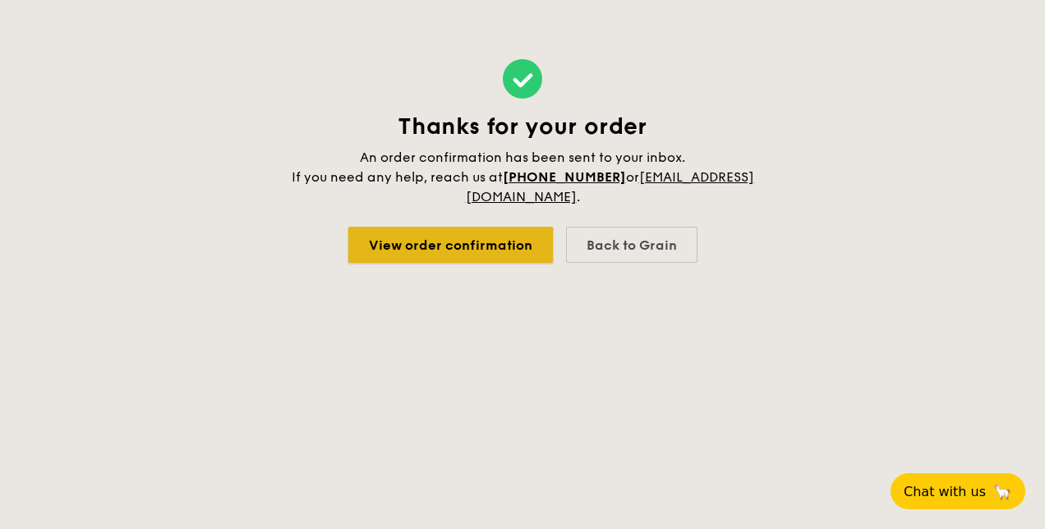
click at [480, 231] on link "View order confirmation" at bounding box center [450, 245] width 205 height 36
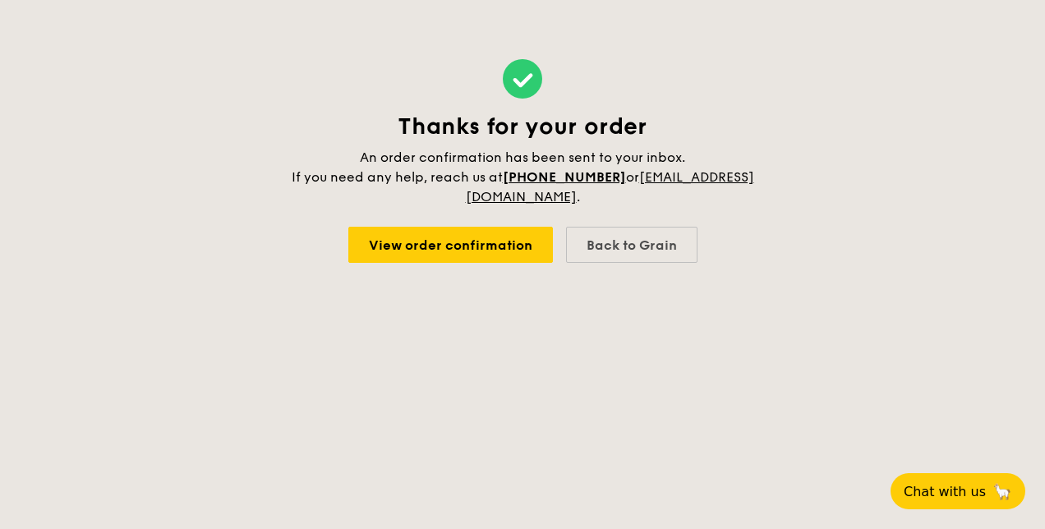
click at [0, 302] on html "Thanks for your order An order confirmation has been sent to your inbox. If you…" at bounding box center [522, 264] width 1045 height 529
